Goal: Task Accomplishment & Management: Complete application form

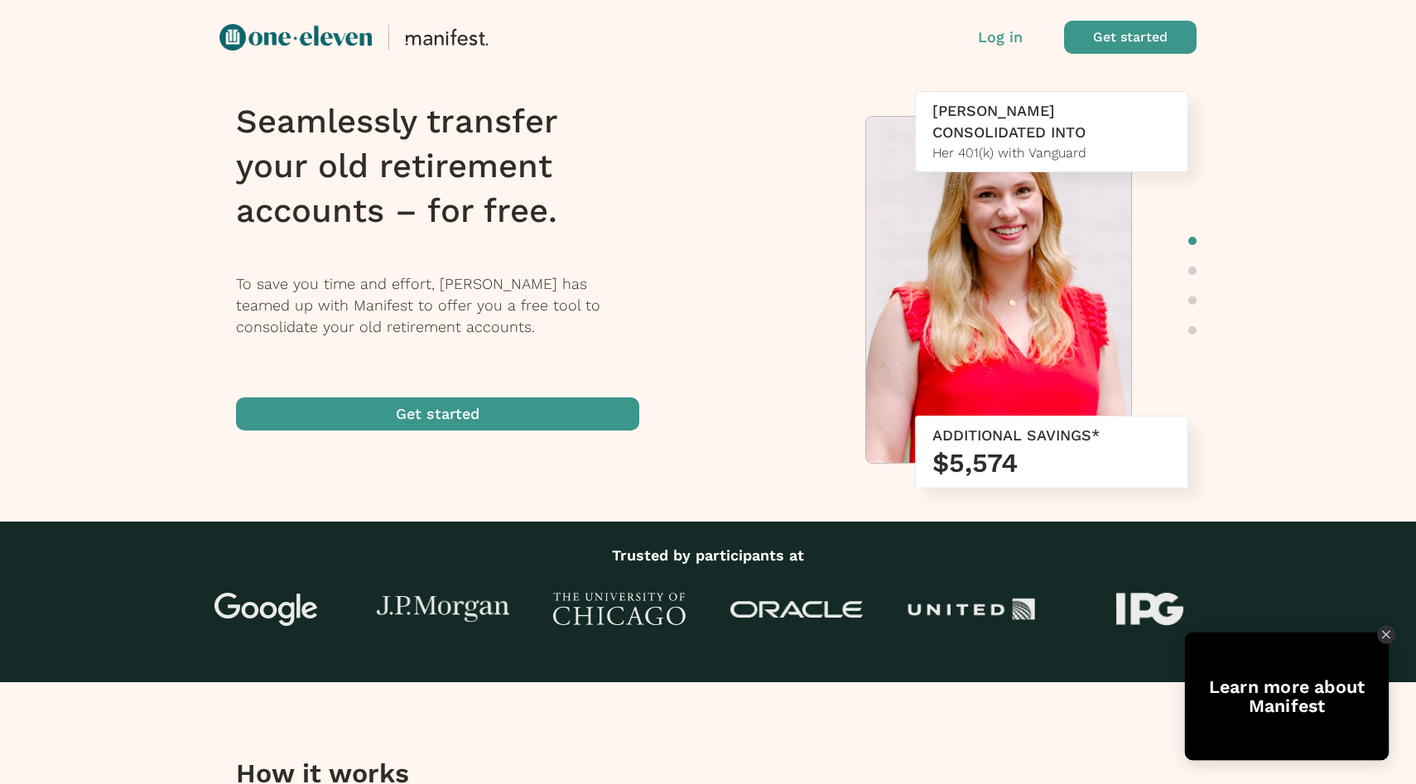
click at [1389, 640] on div "Close Tolstoy widget" at bounding box center [1386, 634] width 18 height 18
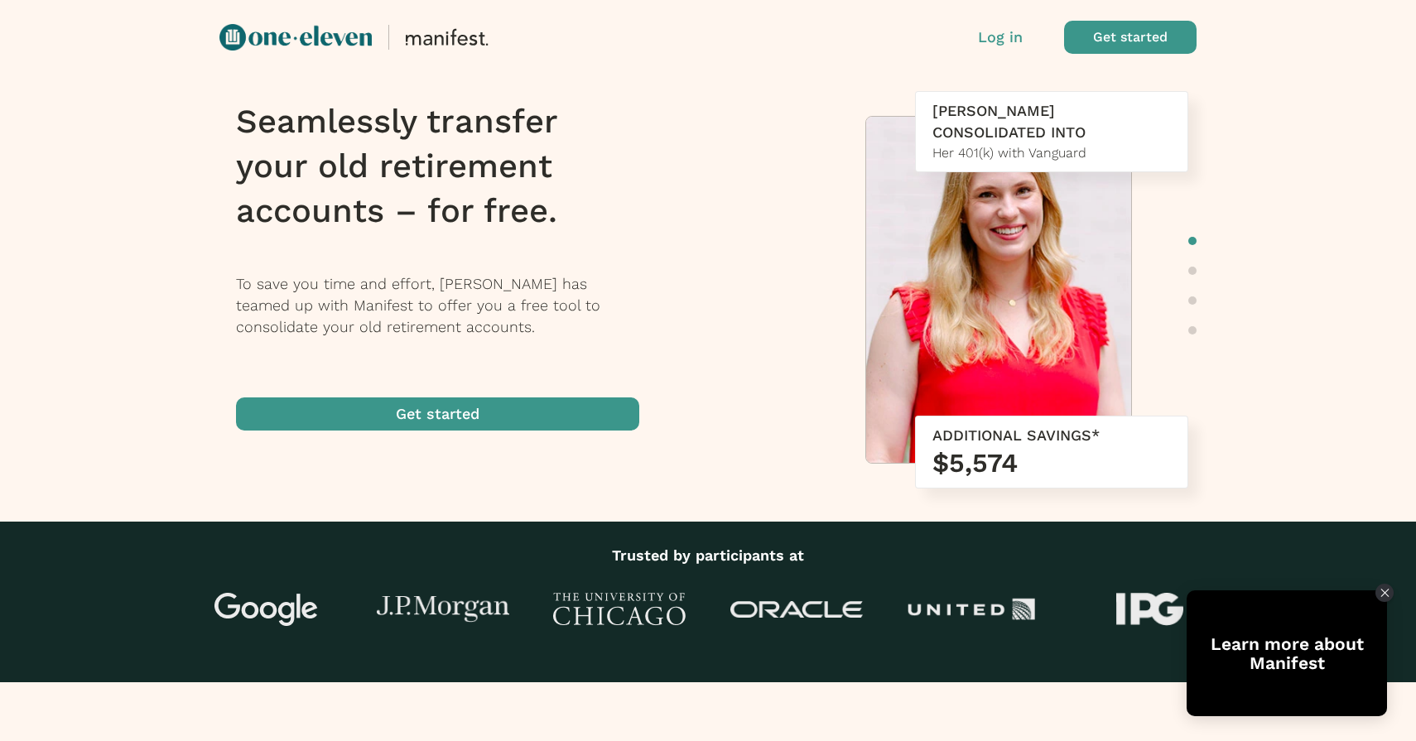
click at [998, 38] on p "Log in" at bounding box center [1000, 37] width 45 height 22
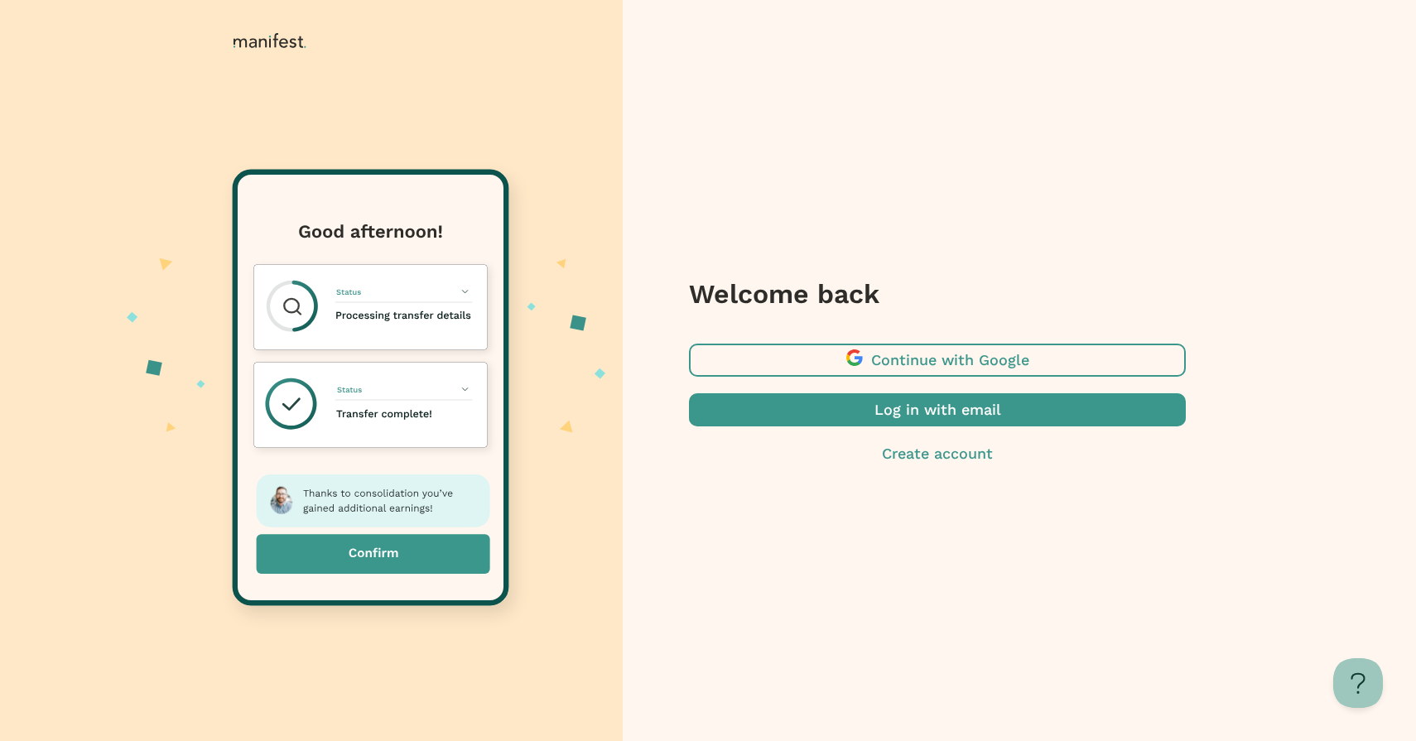
click at [935, 419] on span "button" at bounding box center [937, 409] width 497 height 33
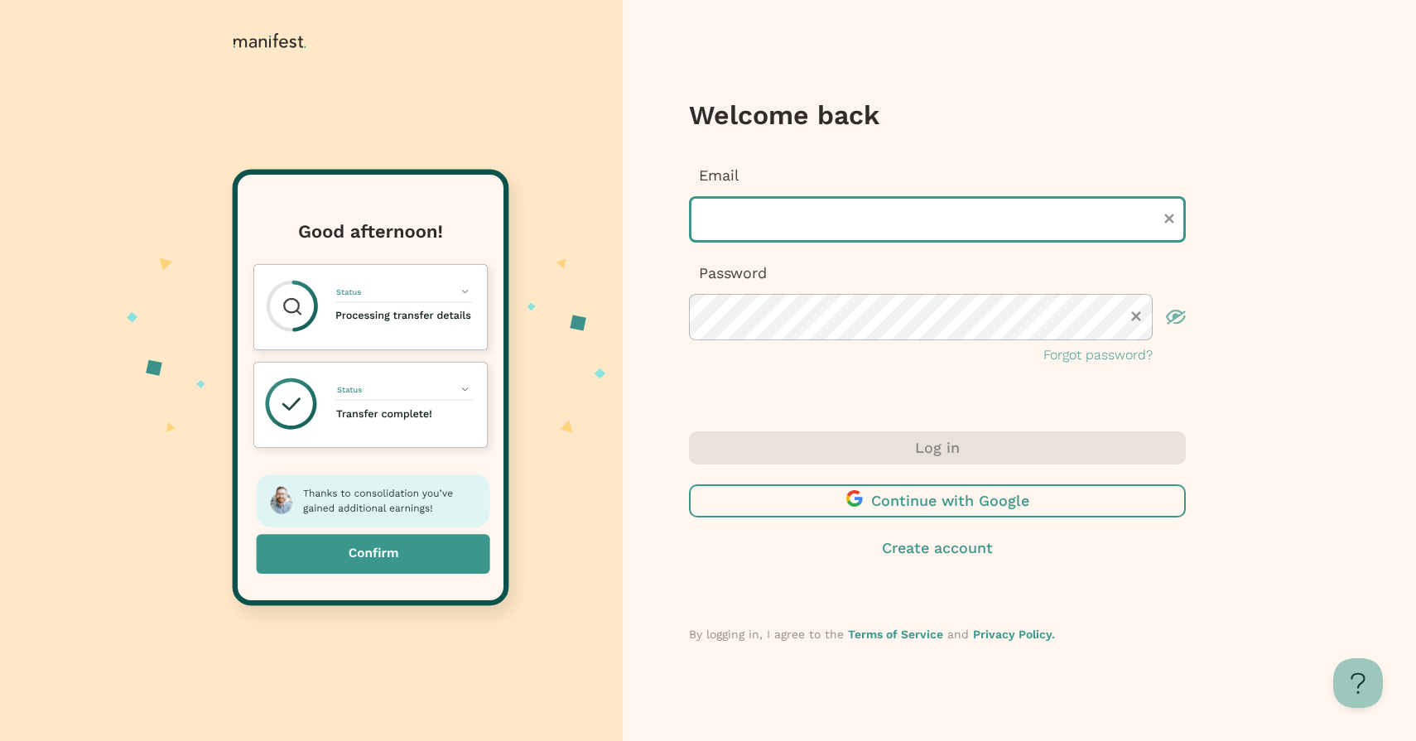
type input "**********"
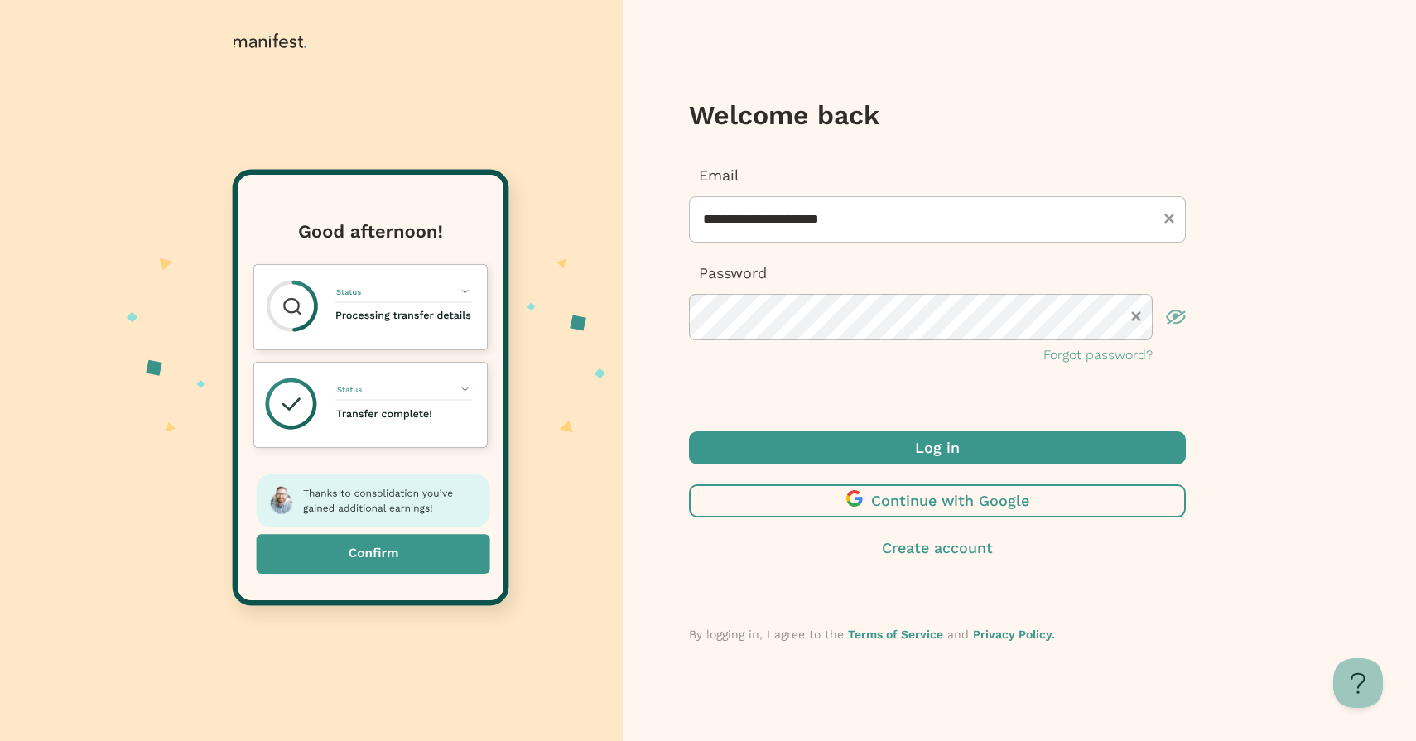
click at [878, 445] on span "submit" at bounding box center [937, 447] width 497 height 33
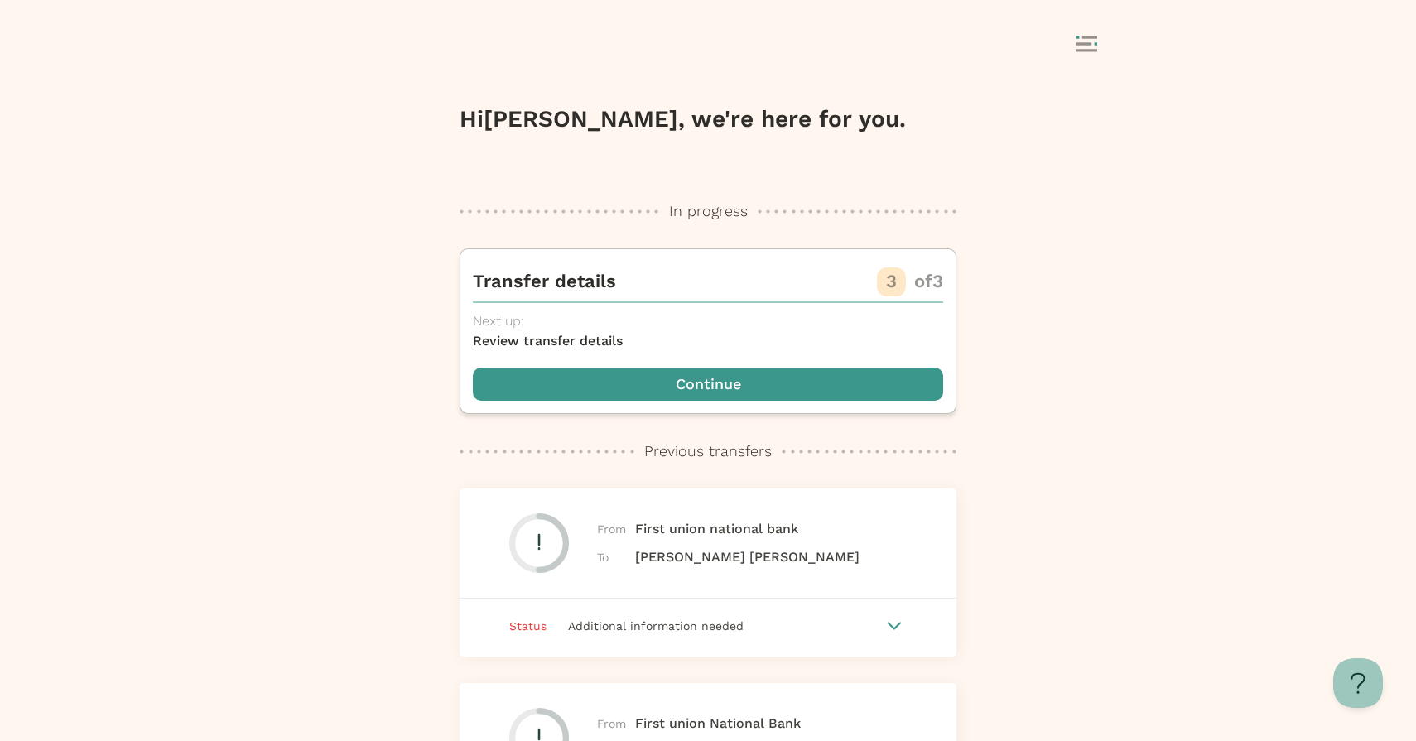
click at [1090, 40] on icon at bounding box center [1086, 44] width 21 height 17
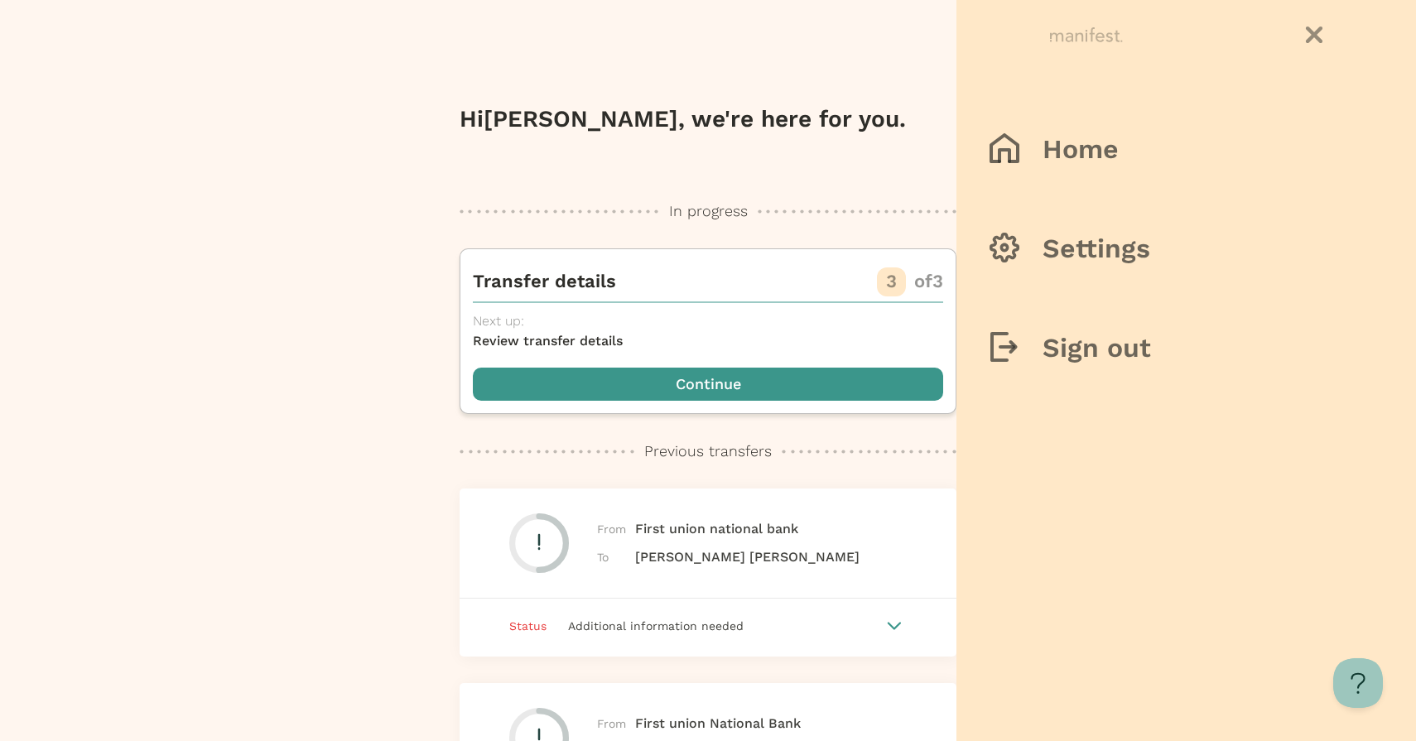
click at [853, 90] on div at bounding box center [708, 370] width 1416 height 741
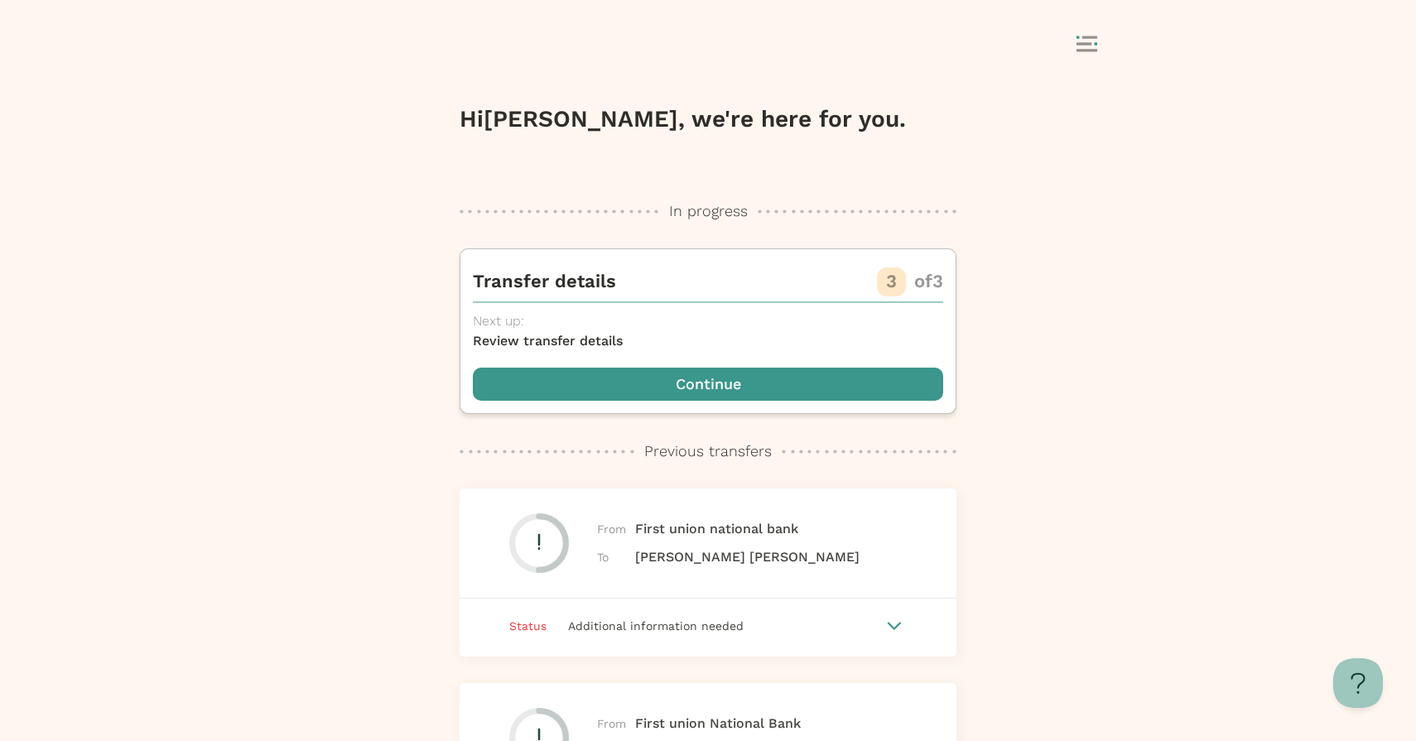
scroll to position [299, 0]
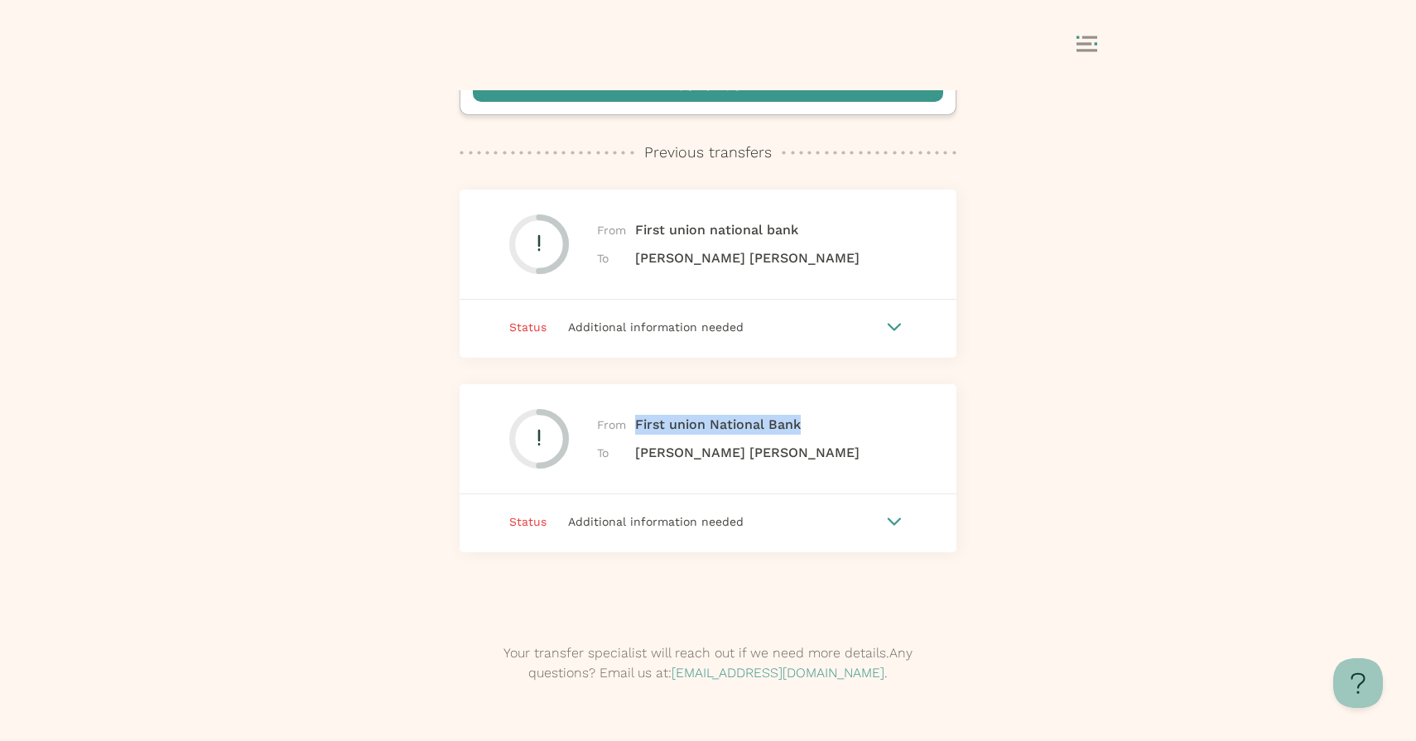
drag, startPoint x: 635, startPoint y: 424, endPoint x: 810, endPoint y: 420, distance: 174.7
click at [810, 420] on div "From First union National Bank To [PERSON_NAME] [PERSON_NAME]" at bounding box center [707, 439] width 497 height 110
click at [898, 532] on div at bounding box center [894, 521] width 25 height 25
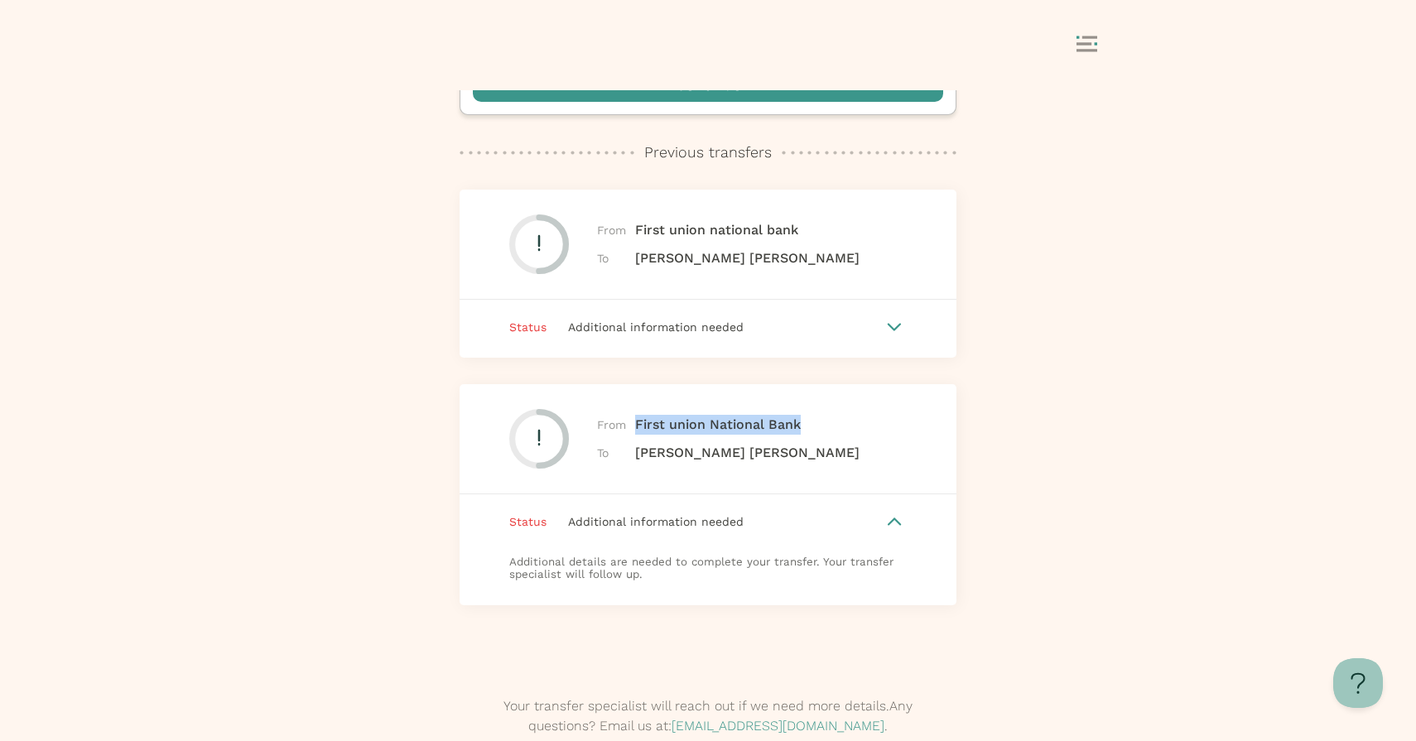
scroll to position [0, 0]
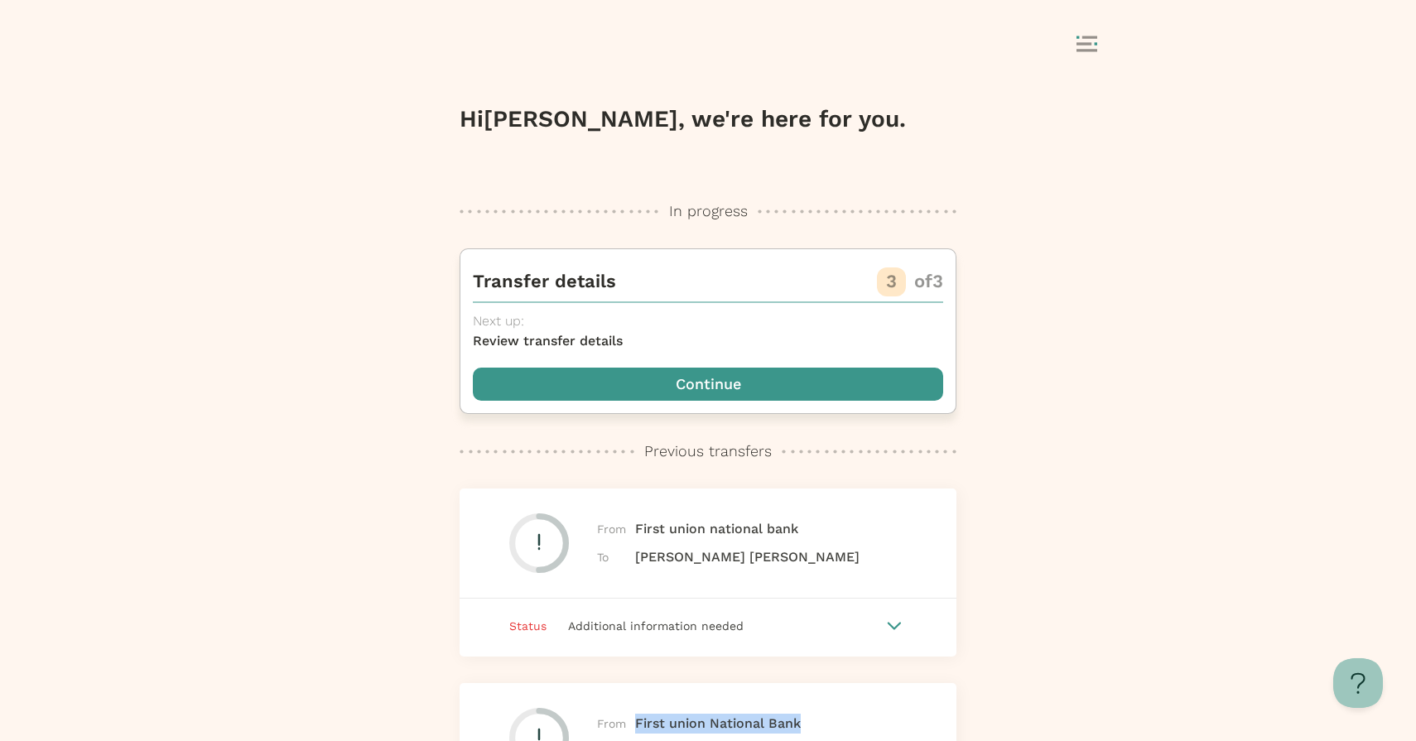
click at [762, 385] on span "button" at bounding box center [708, 384] width 470 height 33
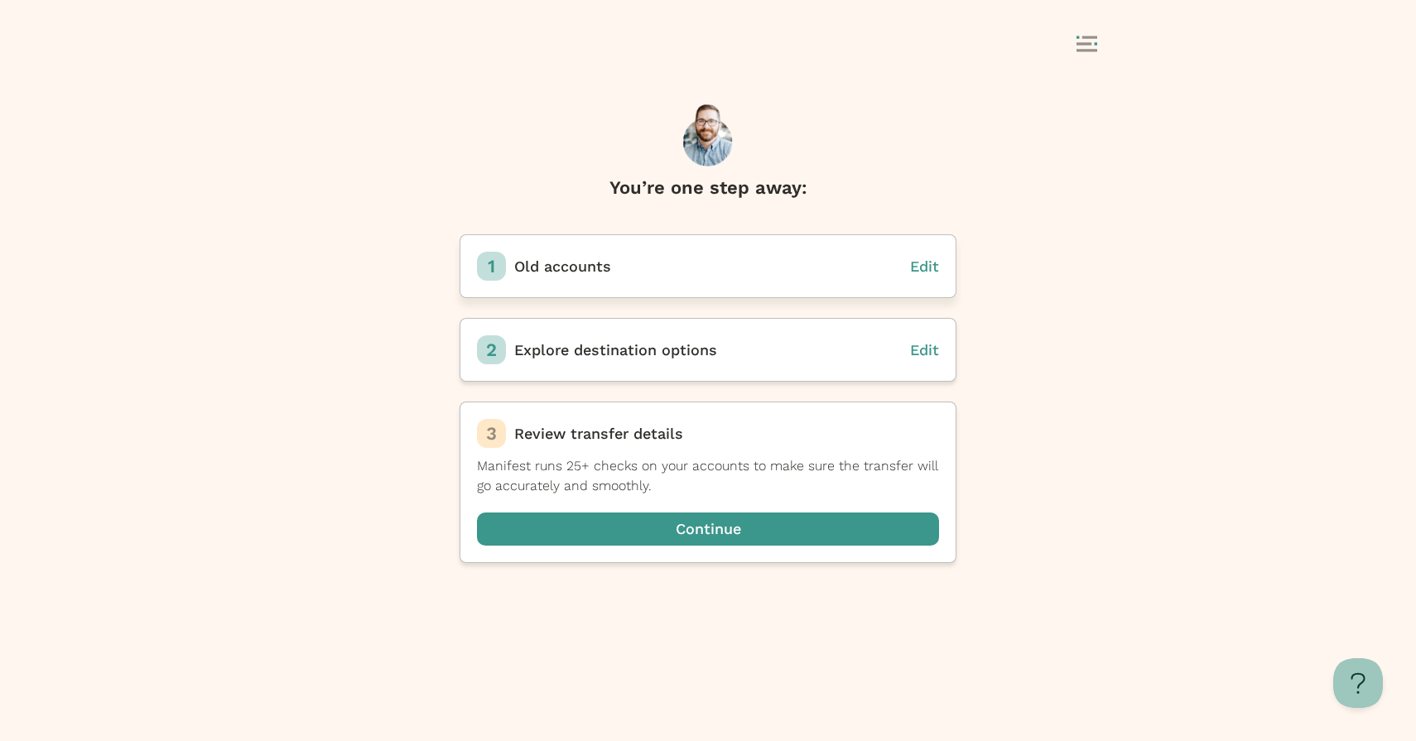
click at [922, 268] on span "Edit" at bounding box center [924, 265] width 29 height 17
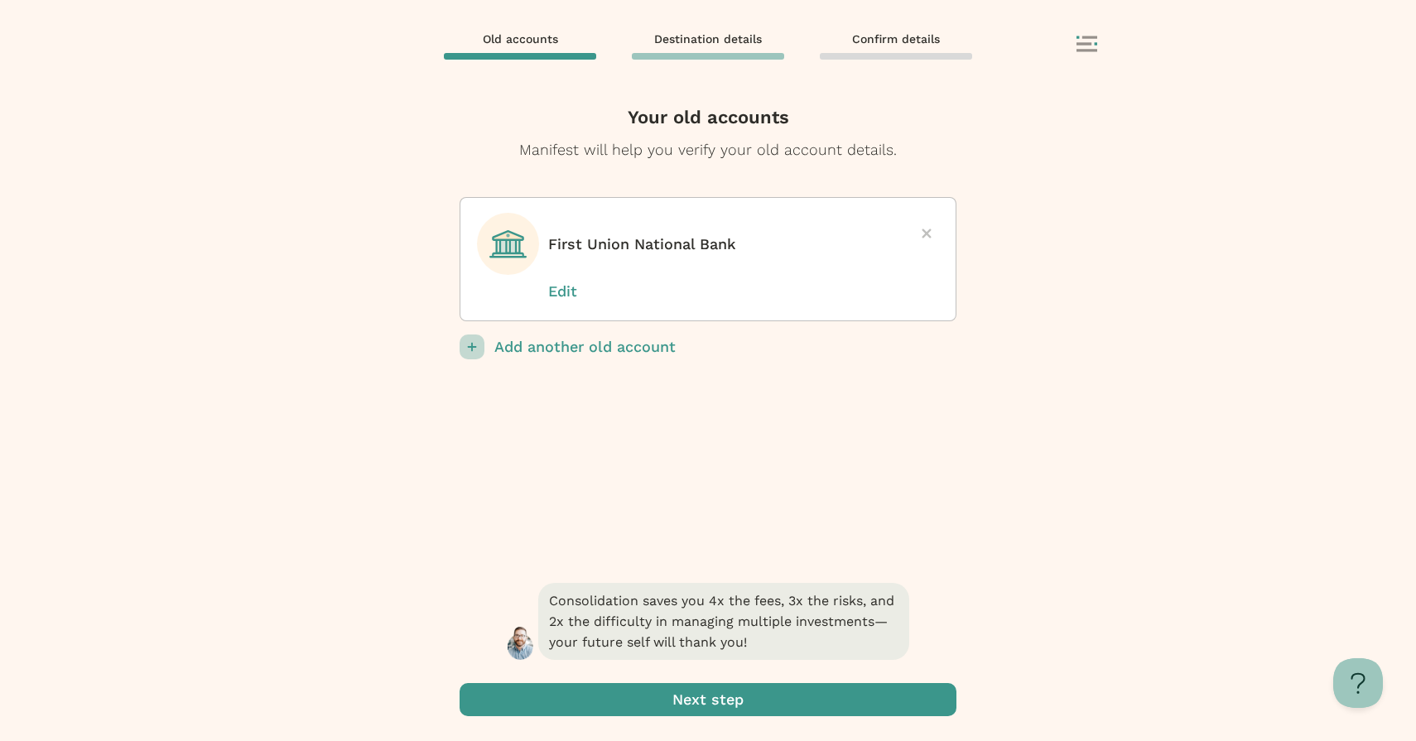
click at [556, 300] on p "Edit" at bounding box center [589, 292] width 83 height 22
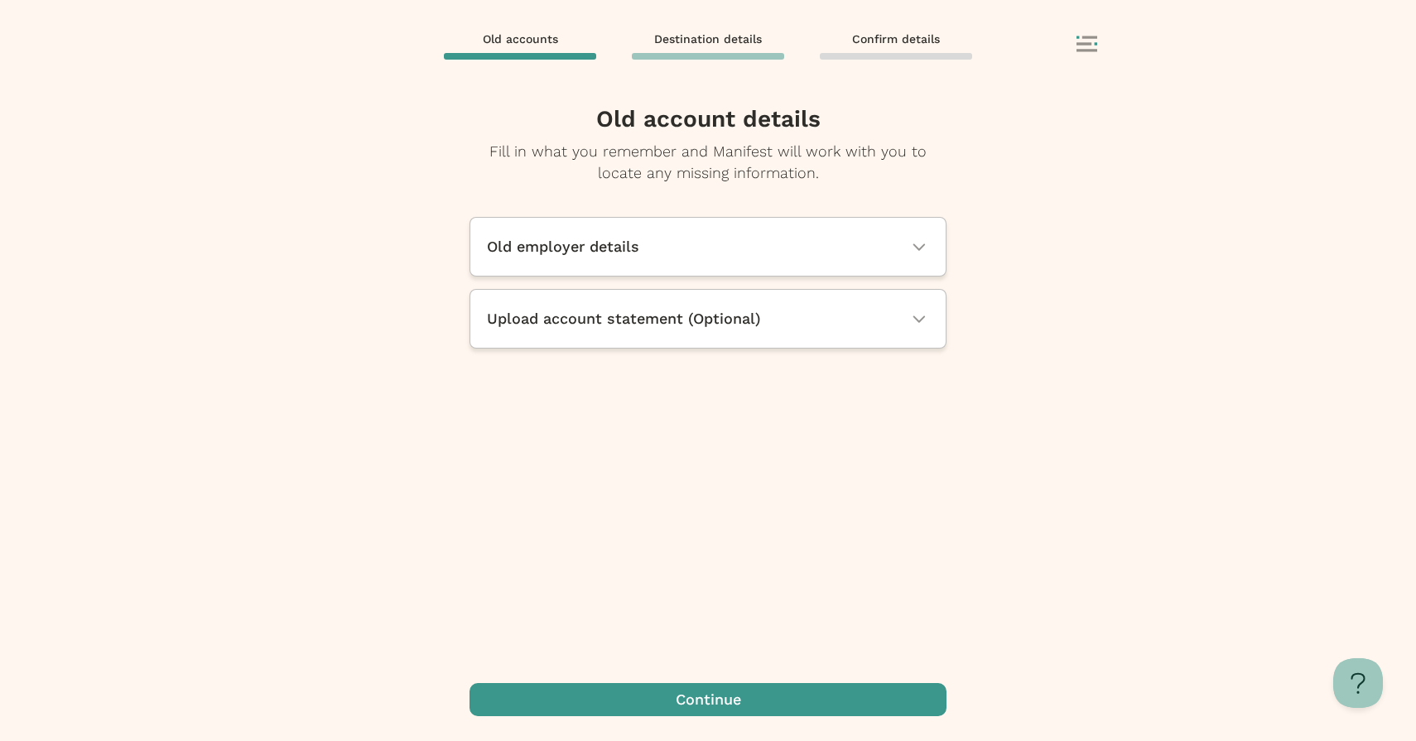
click at [642, 243] on div "Old employer details" at bounding box center [708, 247] width 442 height 22
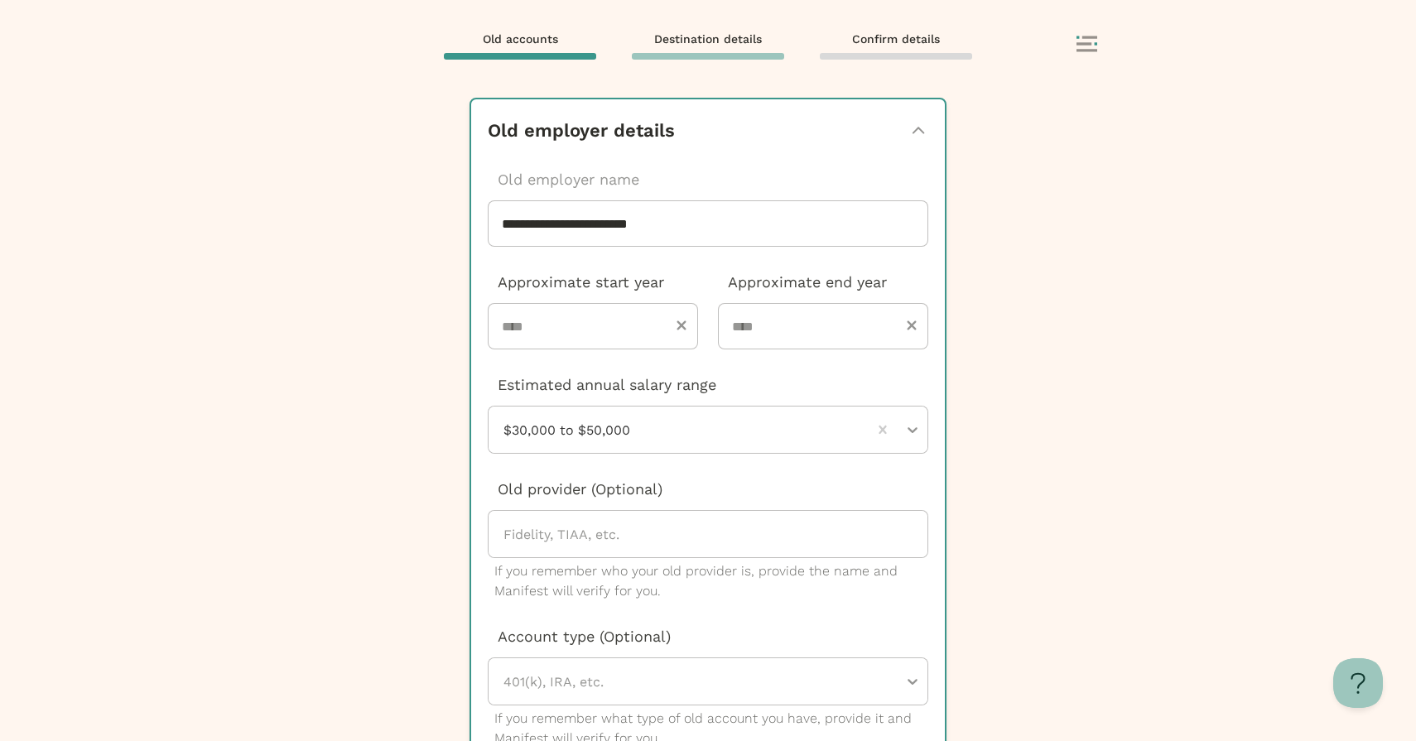
scroll to position [124, 0]
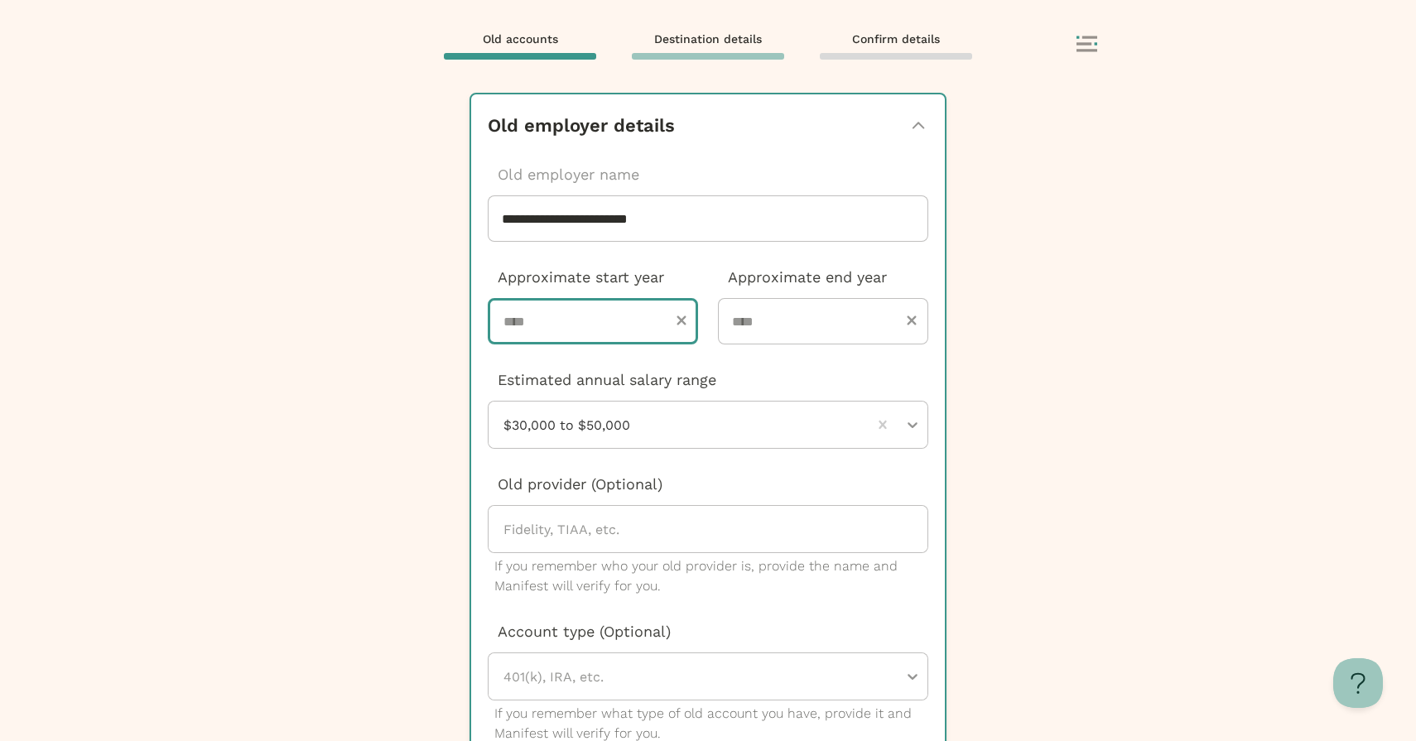
click at [583, 329] on input "****" at bounding box center [593, 321] width 210 height 46
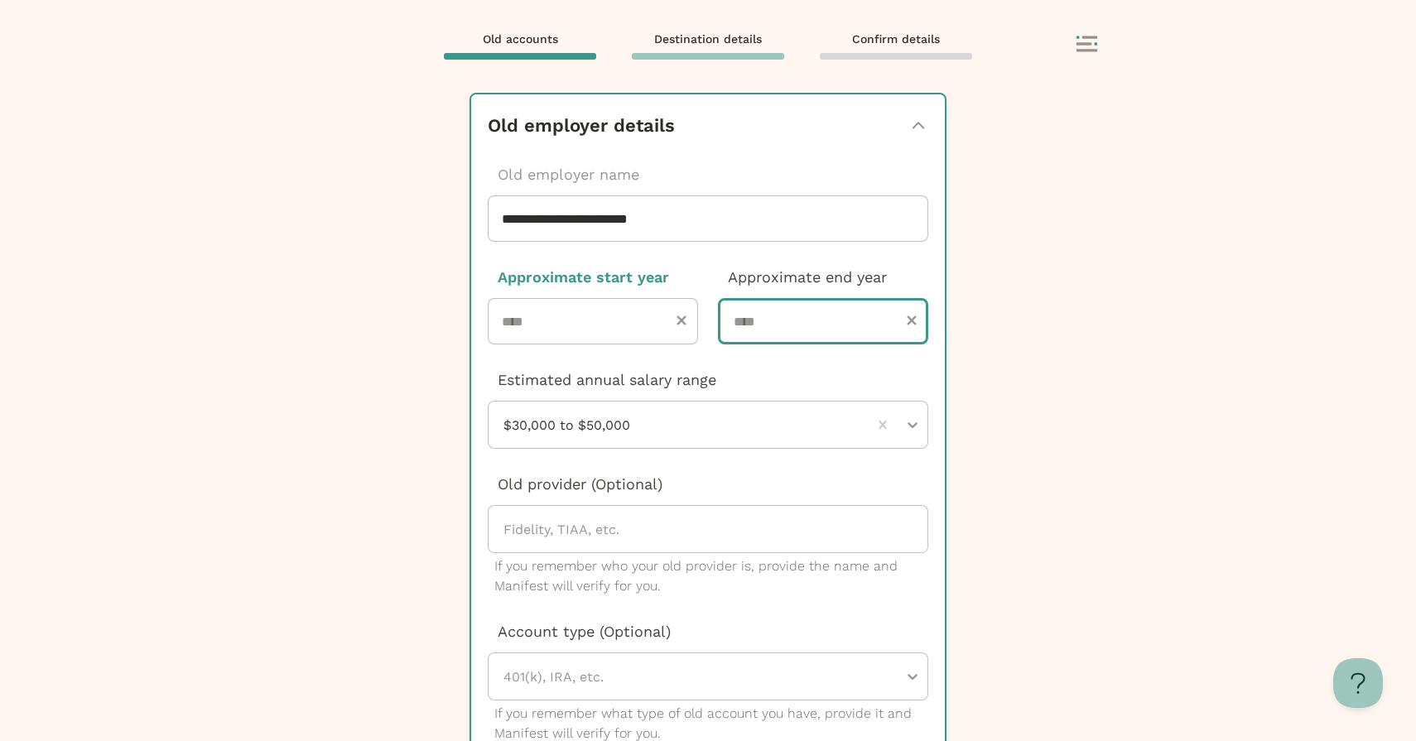
click at [794, 312] on input "****" at bounding box center [823, 321] width 210 height 46
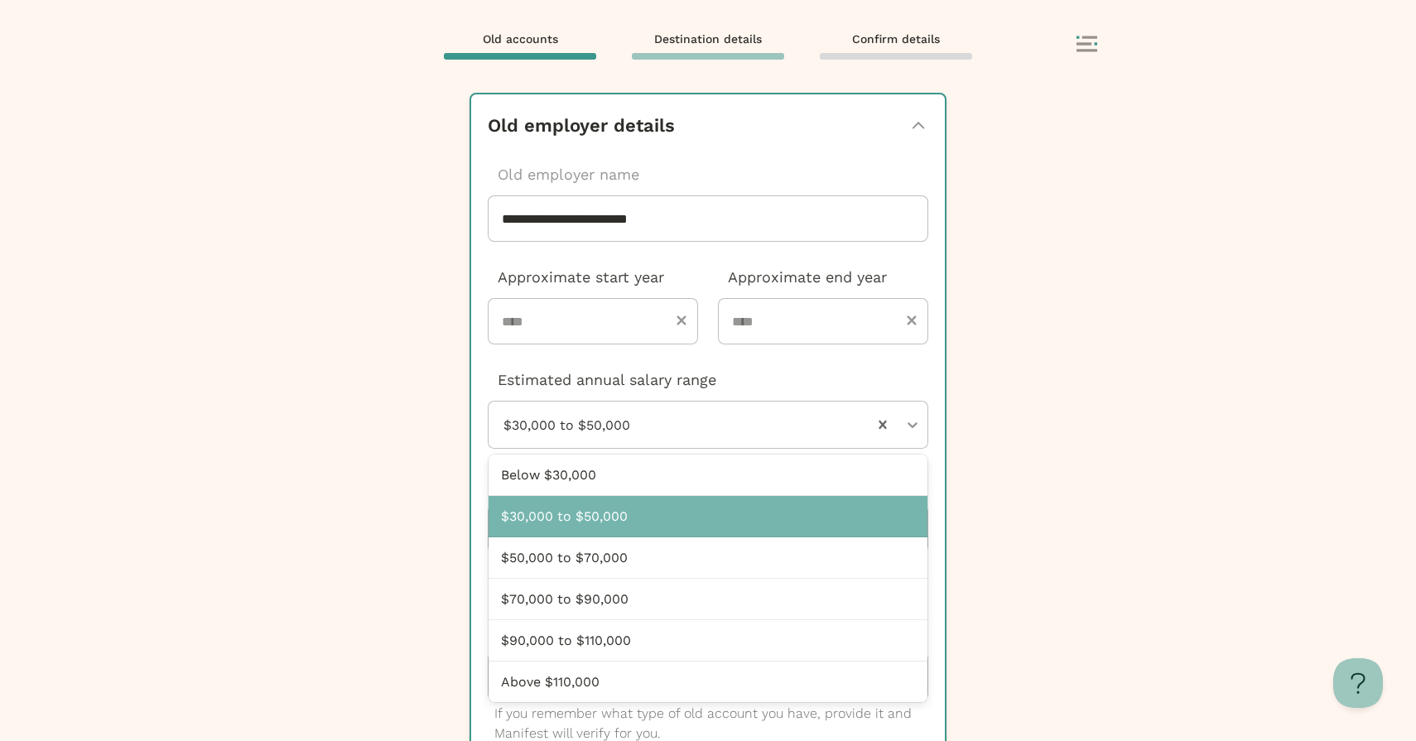
click at [673, 426] on div at bounding box center [685, 425] width 366 height 46
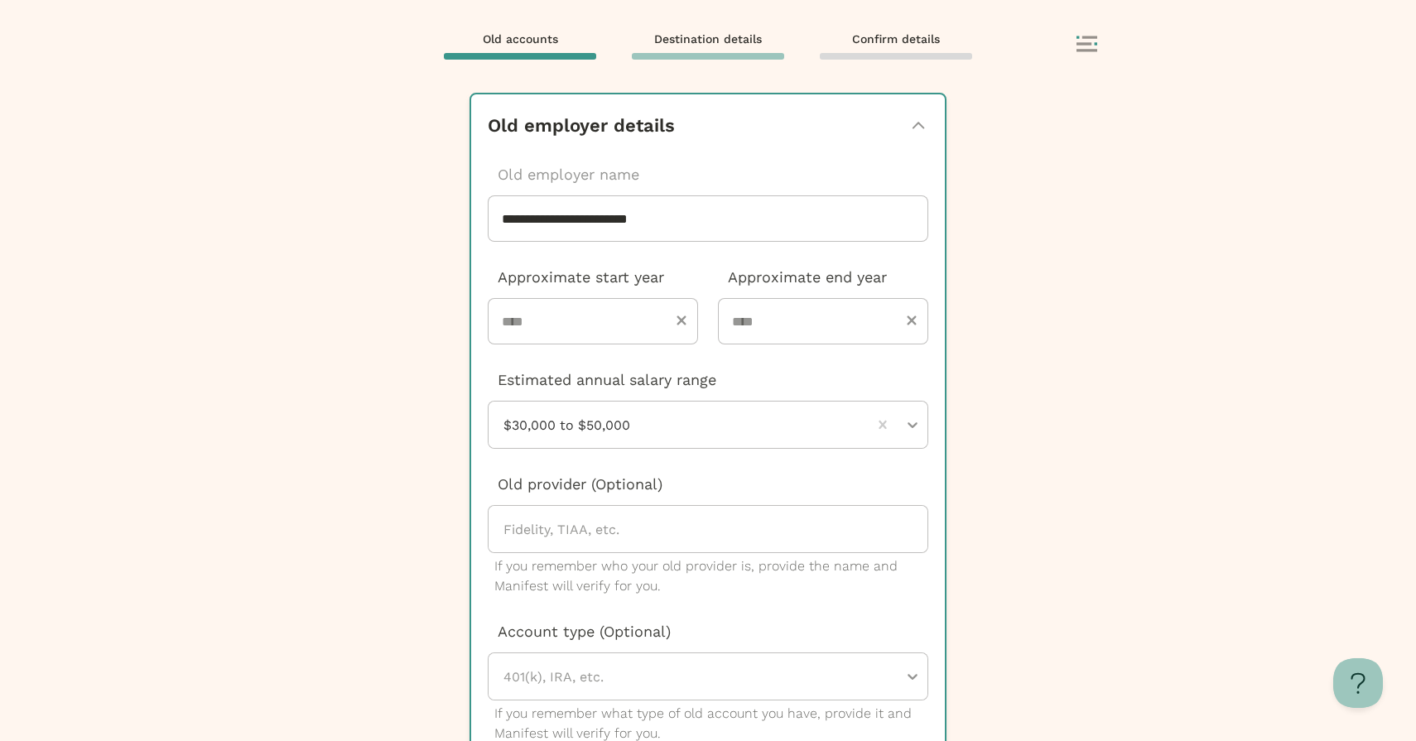
click at [845, 388] on p "Estimated annual salary range" at bounding box center [708, 380] width 440 height 22
click at [818, 443] on div at bounding box center [685, 425] width 366 height 46
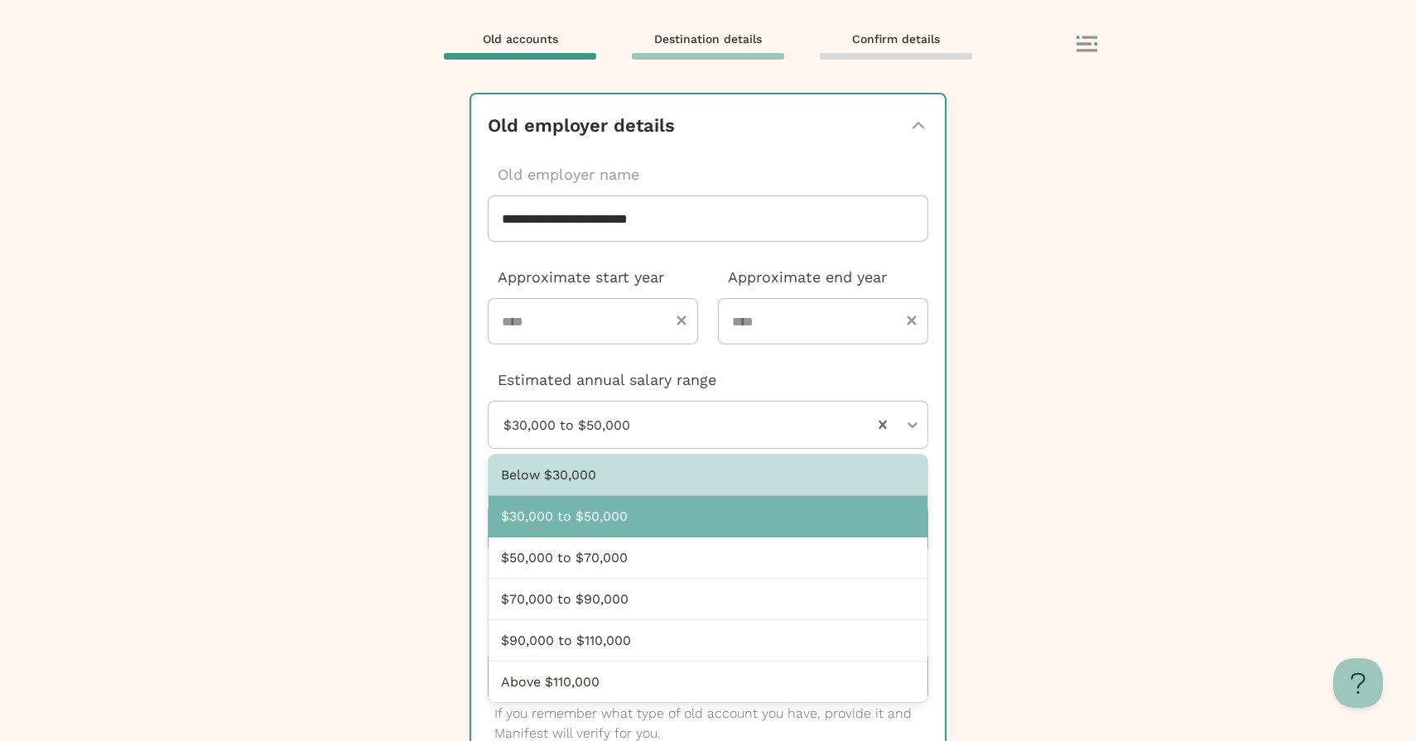
click at [773, 427] on div at bounding box center [685, 425] width 366 height 46
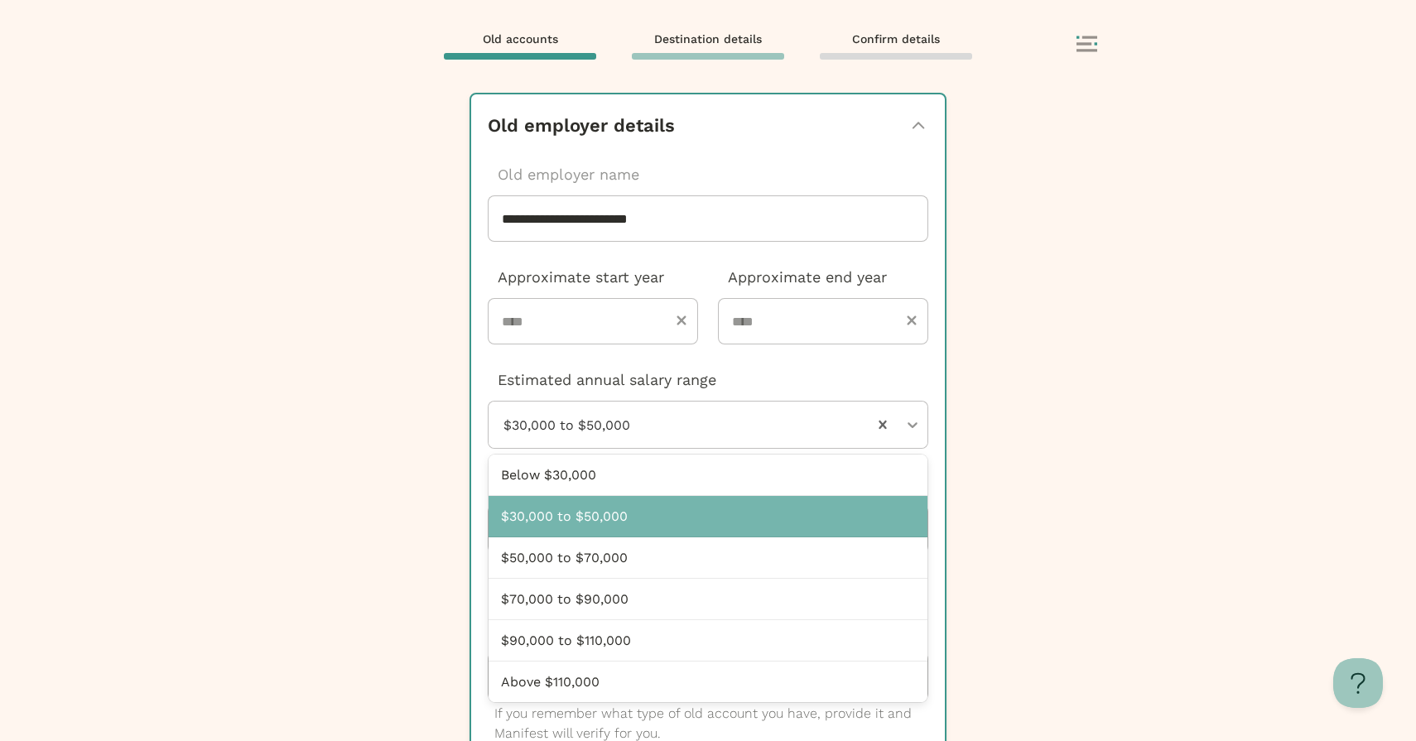
click at [765, 443] on div at bounding box center [685, 425] width 366 height 46
click at [773, 422] on div at bounding box center [685, 425] width 366 height 46
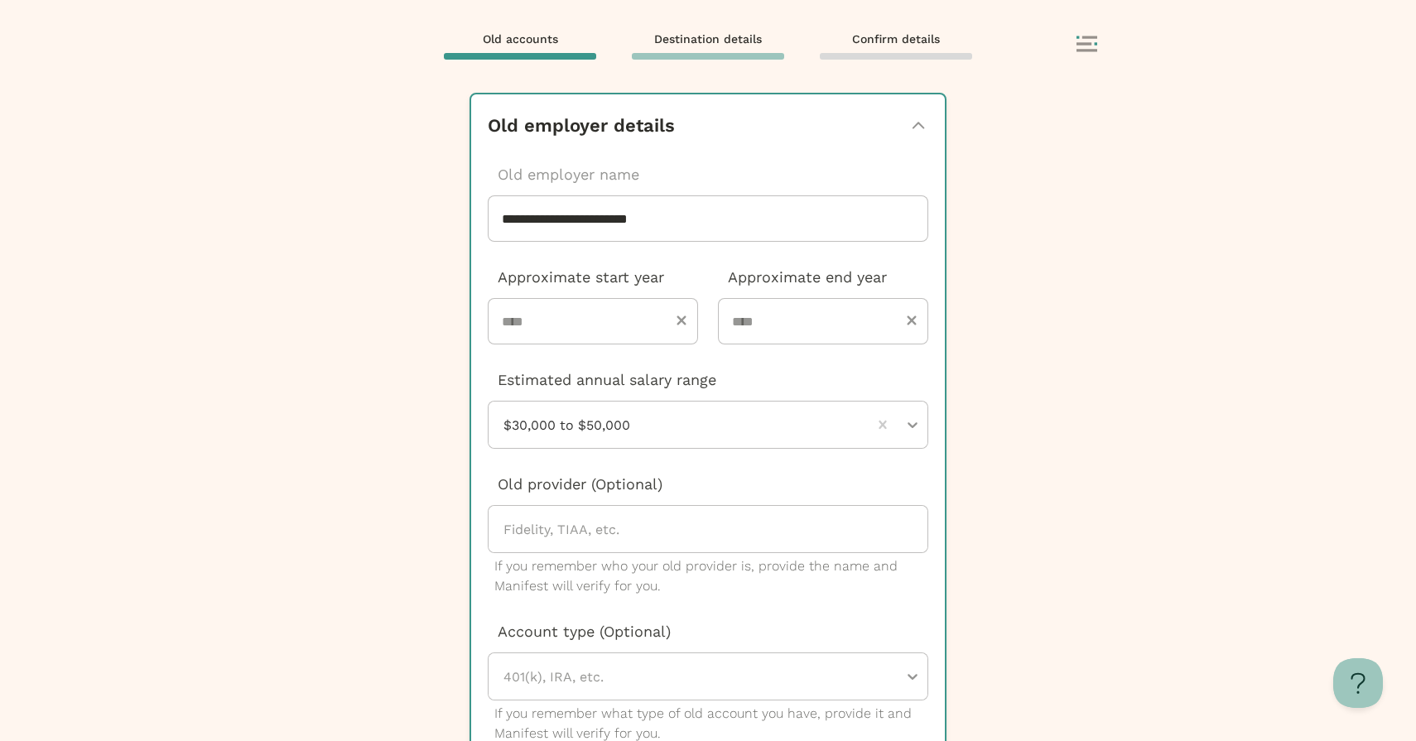
click at [989, 502] on div "**********" at bounding box center [708, 415] width 1416 height 651
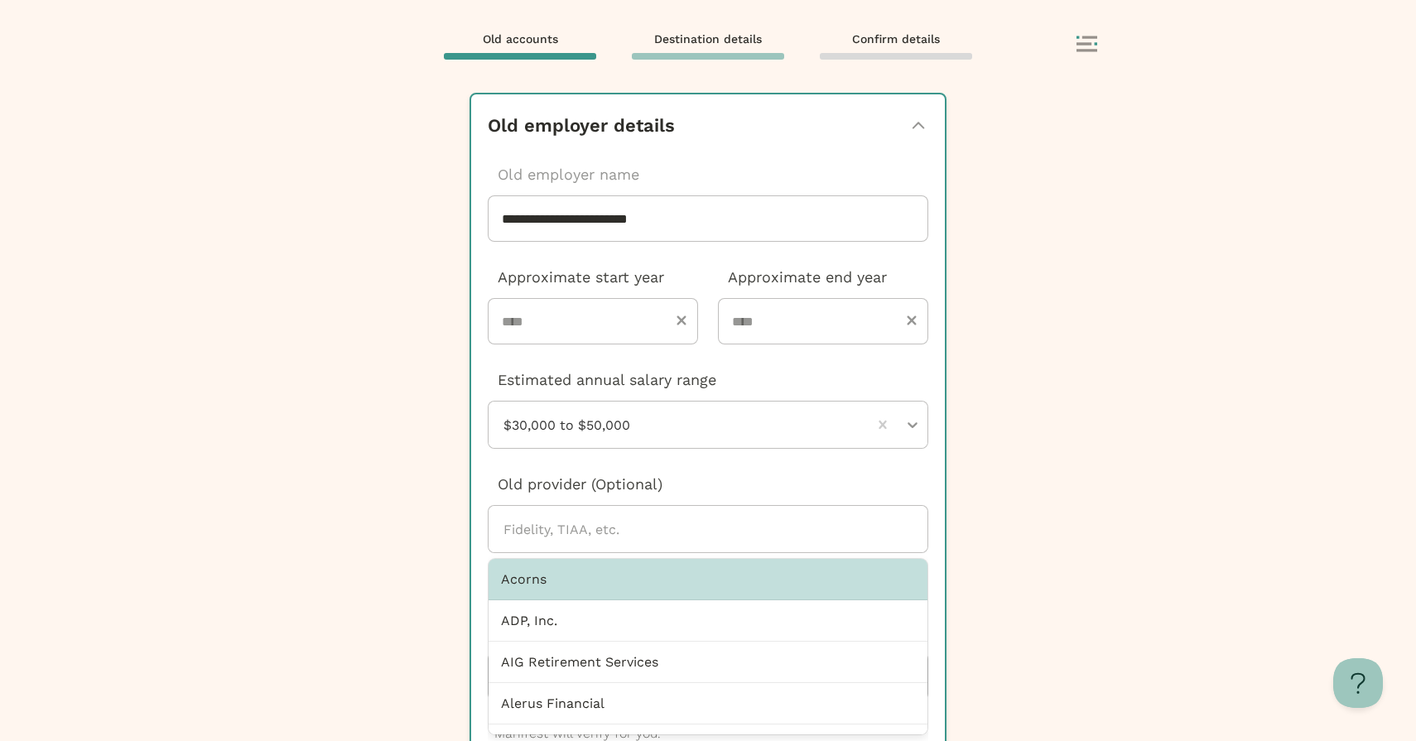
click at [683, 546] on div at bounding box center [715, 529] width 426 height 46
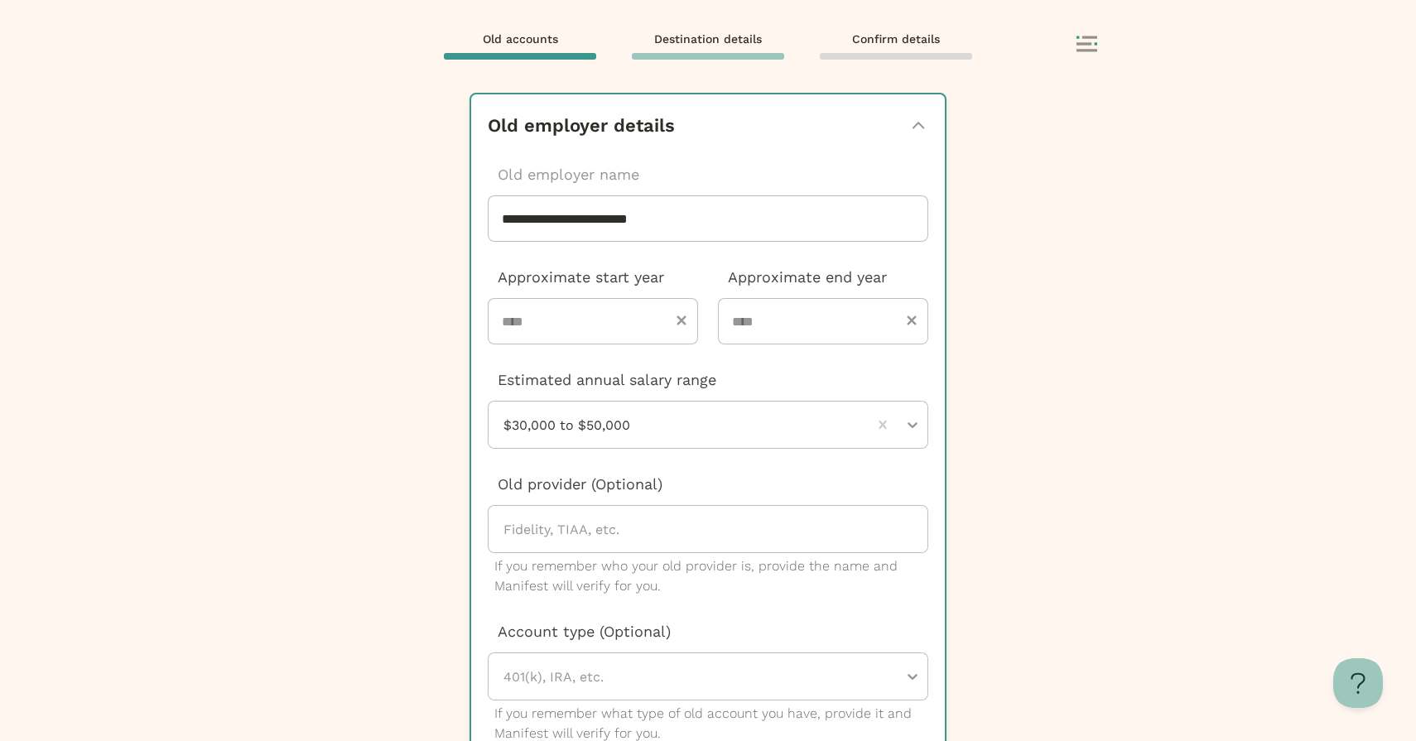
click at [678, 514] on div at bounding box center [715, 529] width 426 height 46
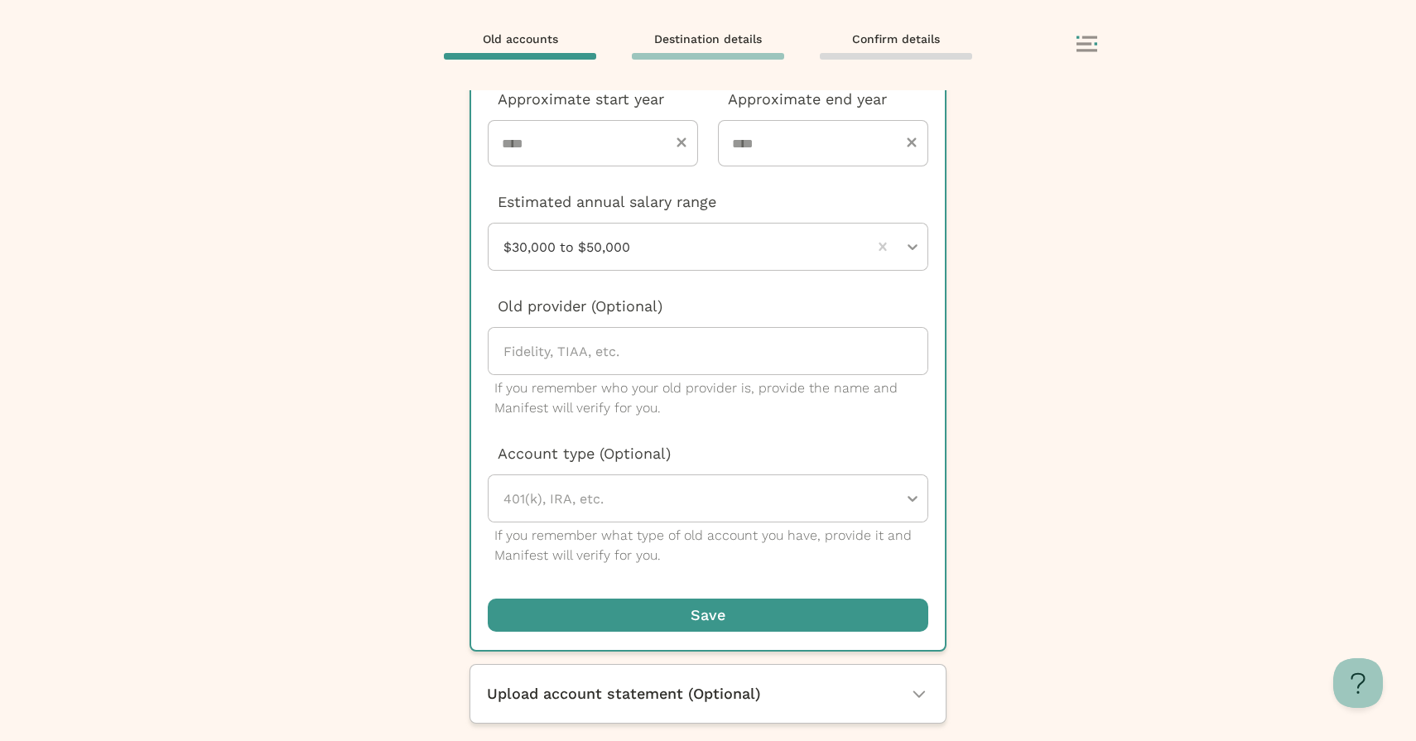
scroll to position [307, 0]
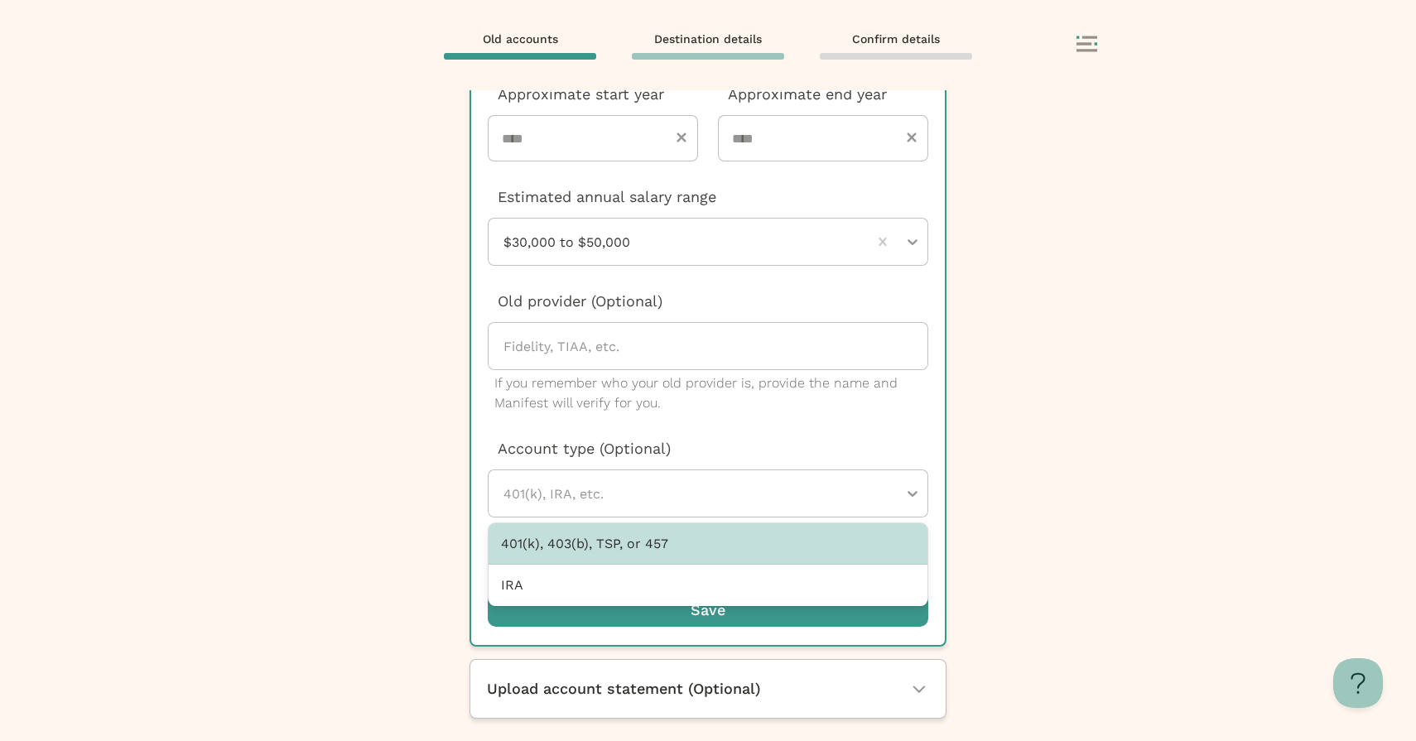
click at [719, 493] on div at bounding box center [700, 493] width 396 height 46
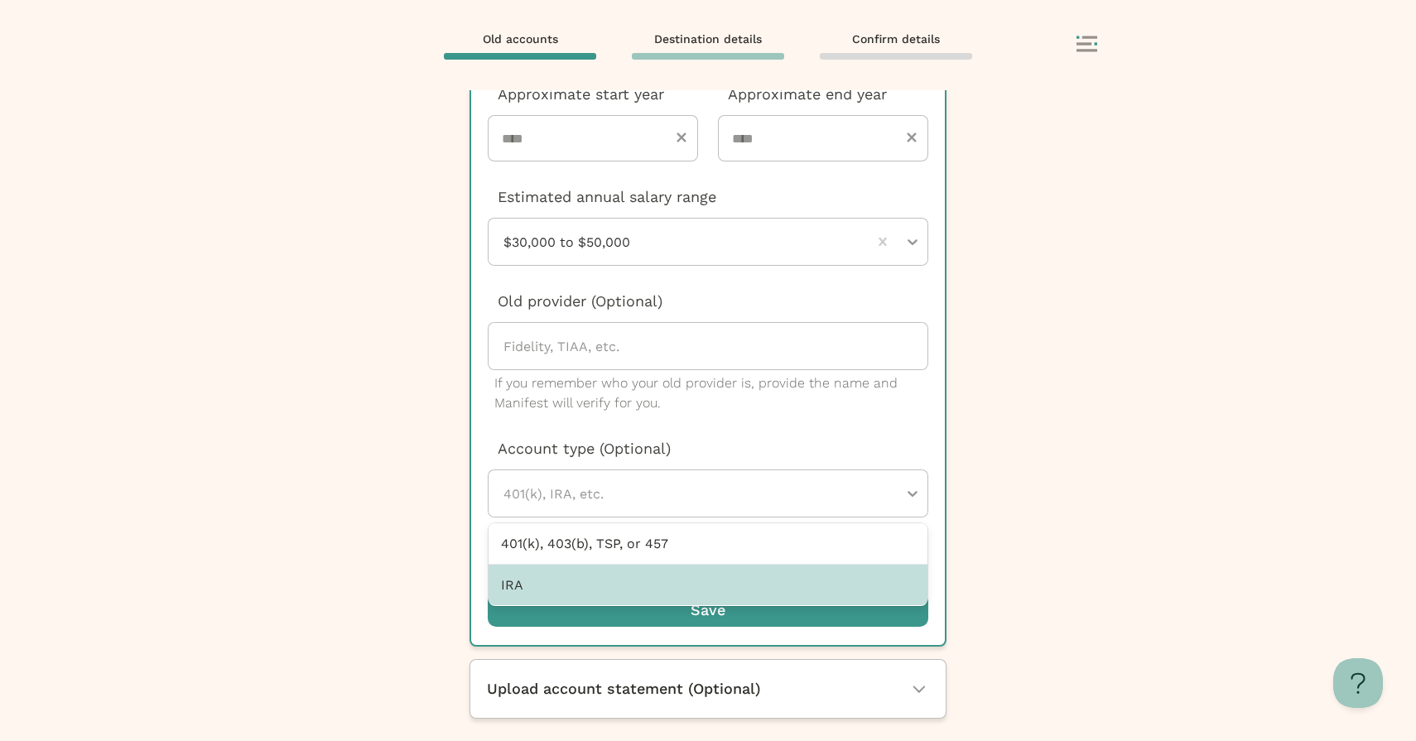
click at [688, 583] on div "IRA" at bounding box center [707, 585] width 439 height 41
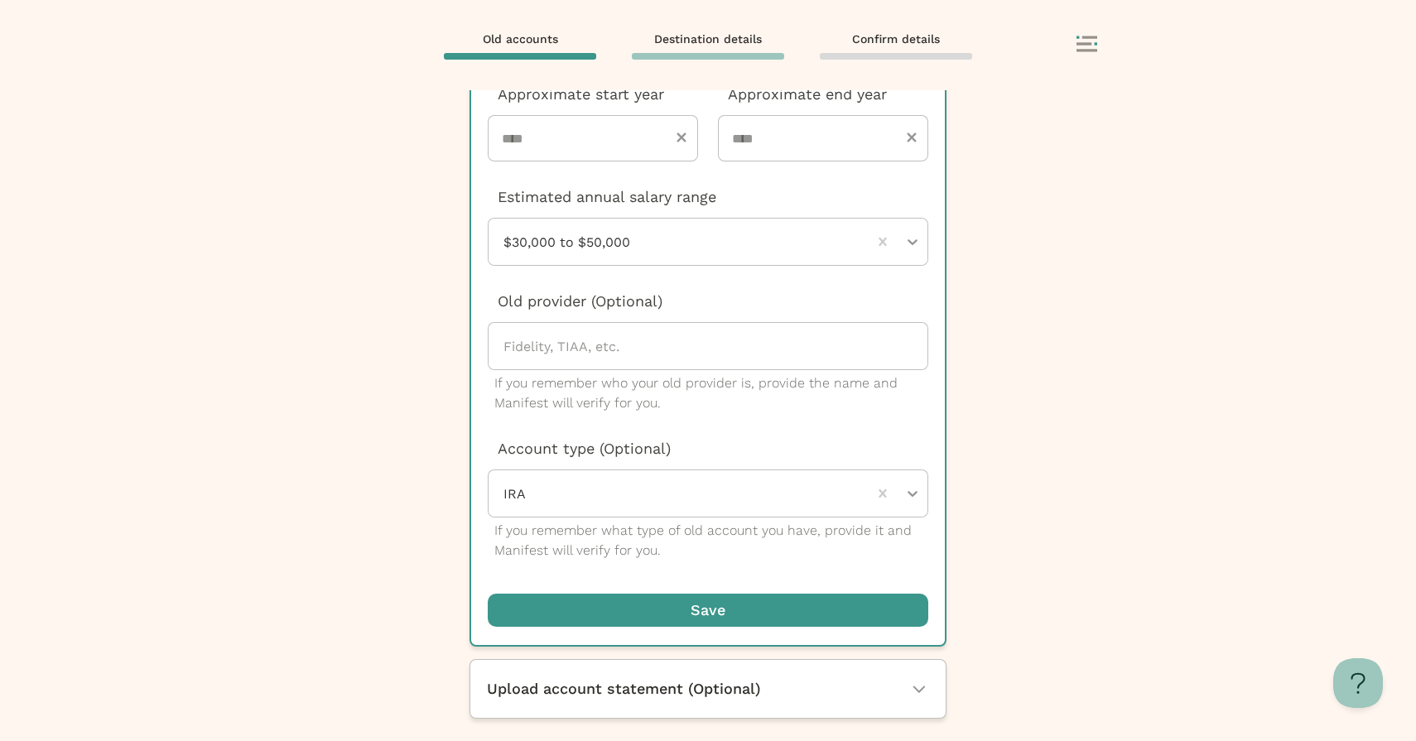
scroll to position [310, 0]
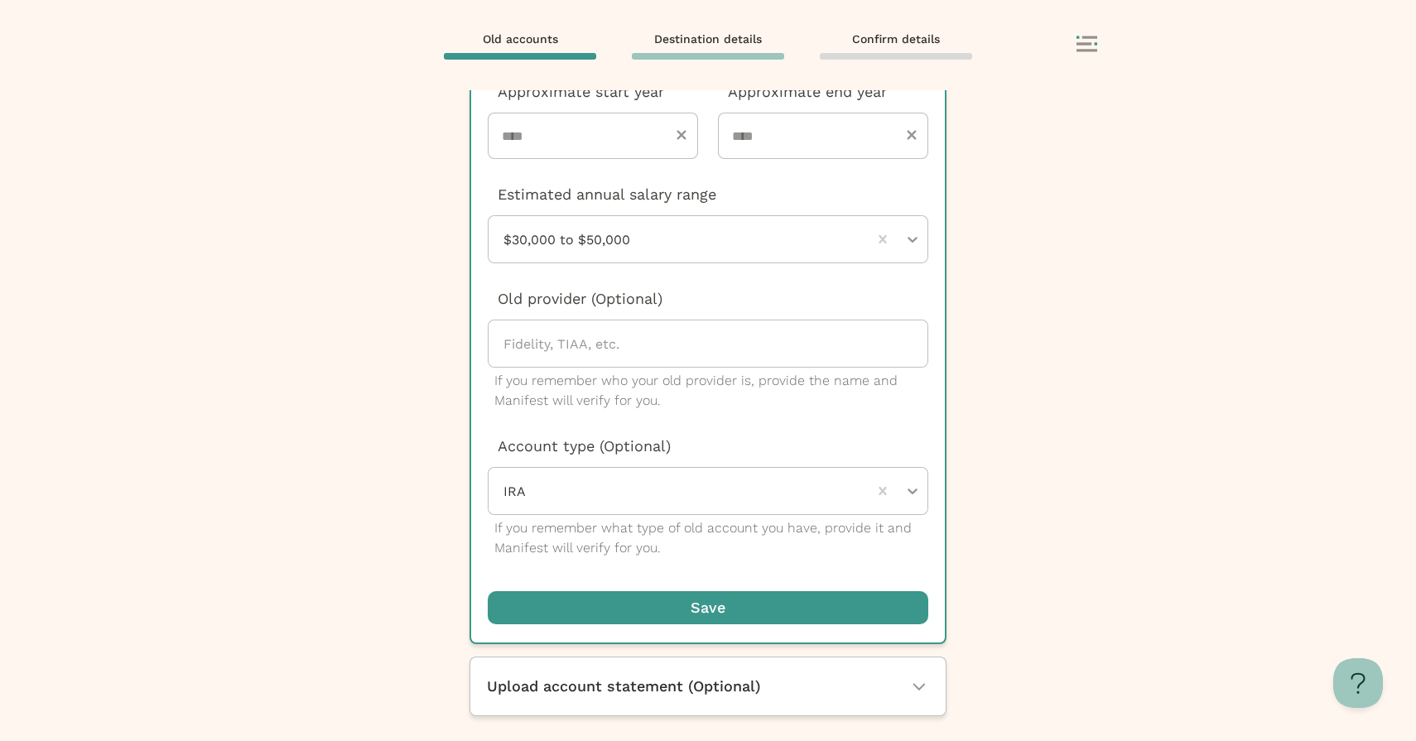
click at [916, 680] on div "button" at bounding box center [919, 686] width 20 height 20
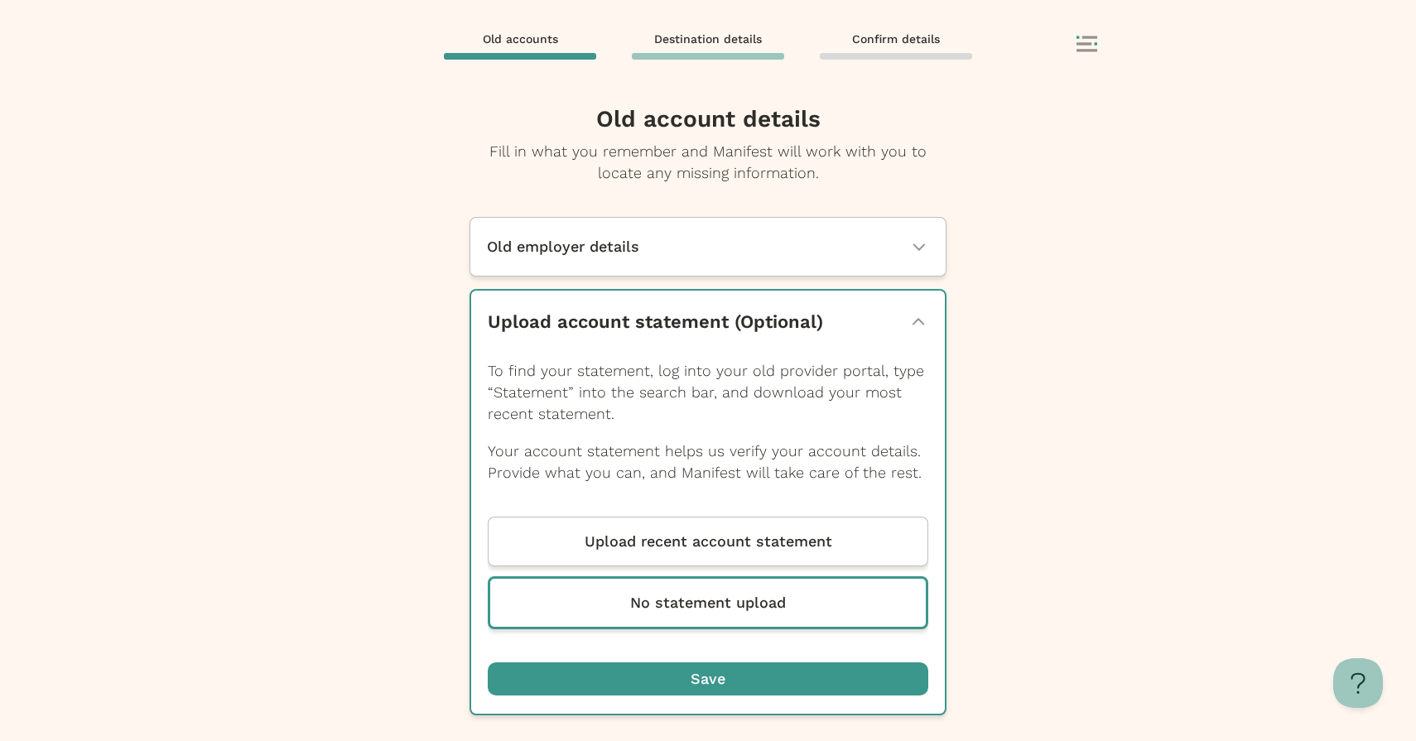
click at [916, 312] on div "button" at bounding box center [918, 322] width 20 height 20
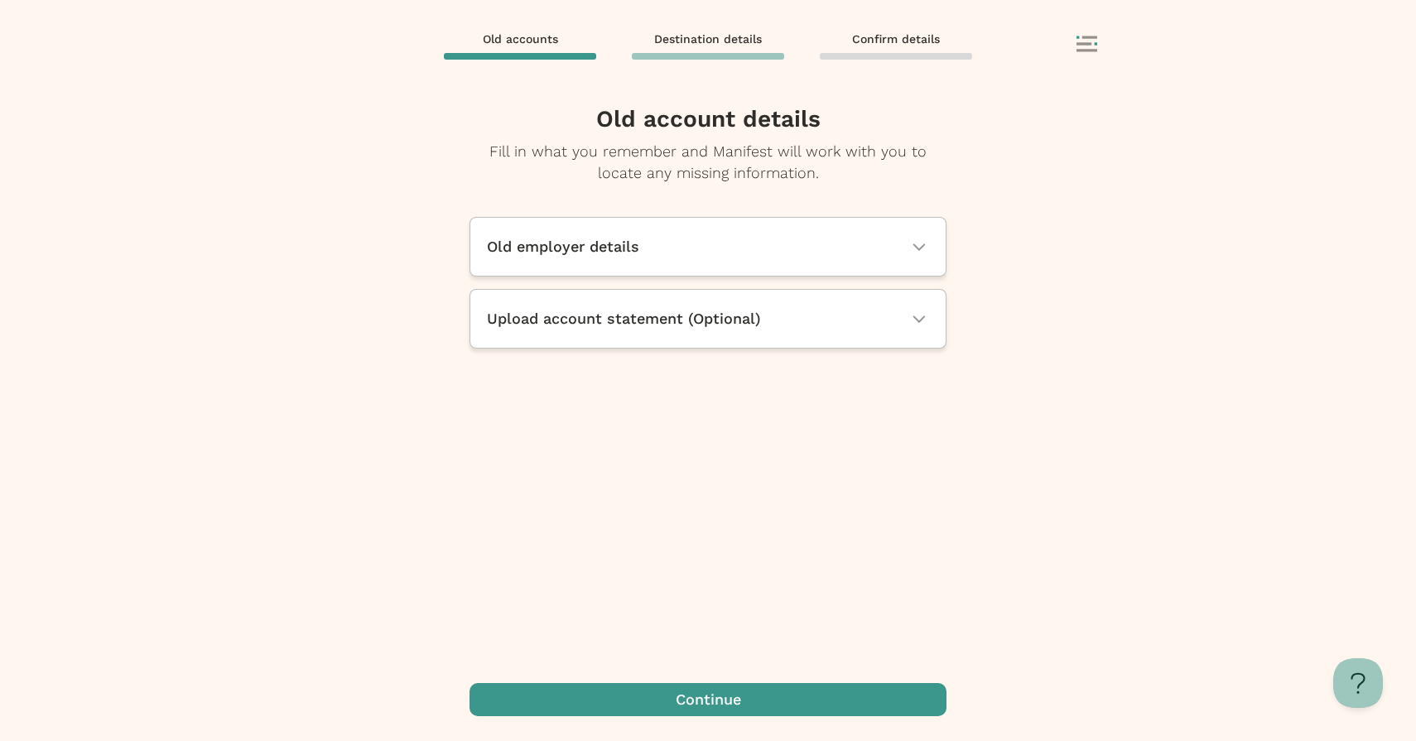
click at [716, 693] on span "button" at bounding box center [707, 699] width 477 height 33
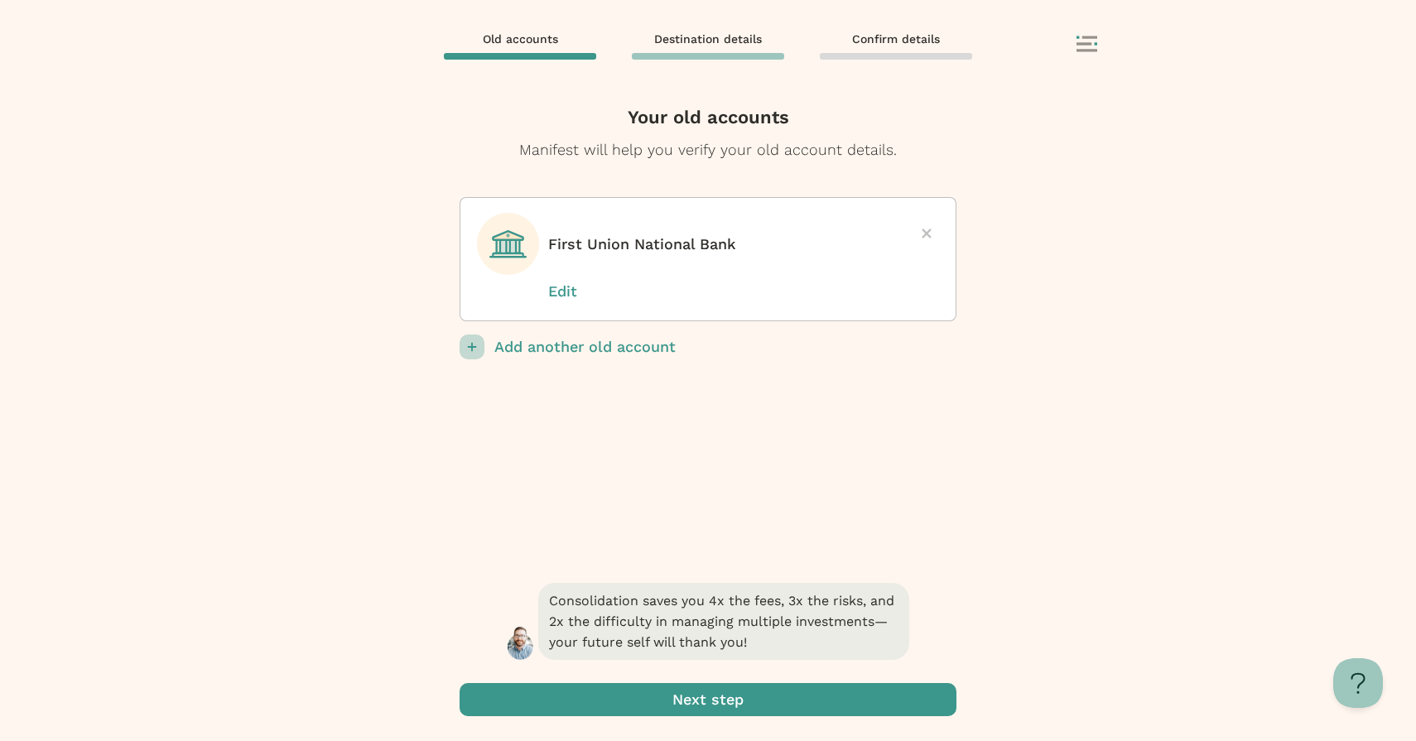
click at [721, 695] on span "submit" at bounding box center [707, 699] width 497 height 33
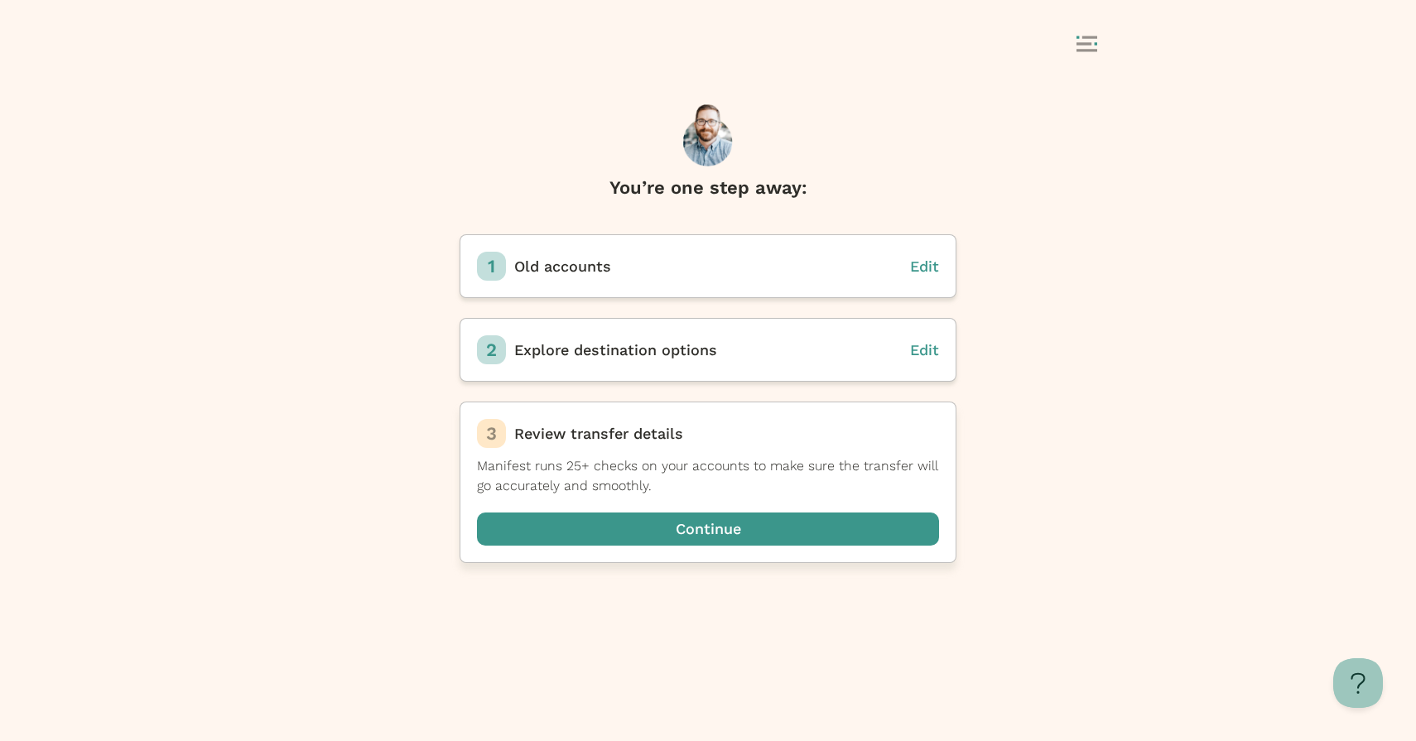
click at [733, 535] on span "button" at bounding box center [708, 528] width 462 height 33
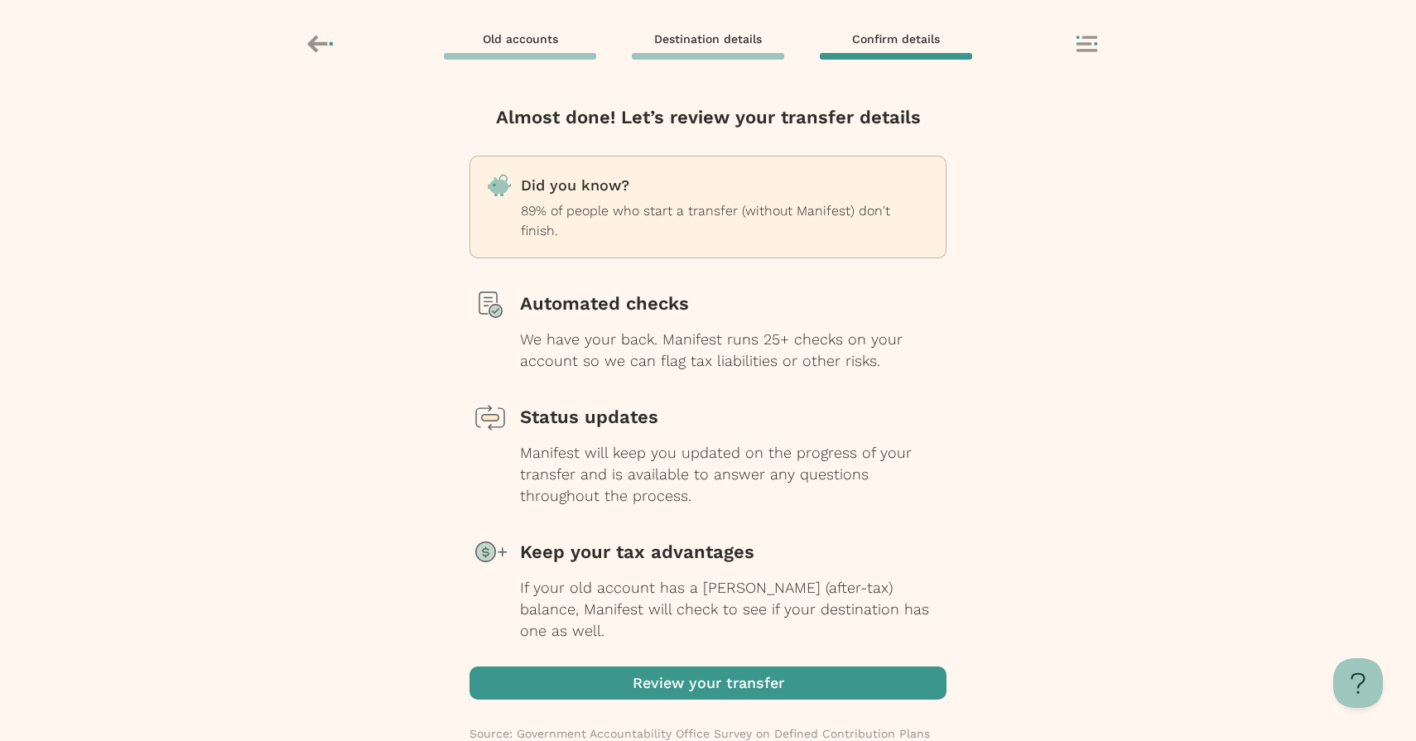
click at [790, 666] on span "button" at bounding box center [707, 682] width 477 height 33
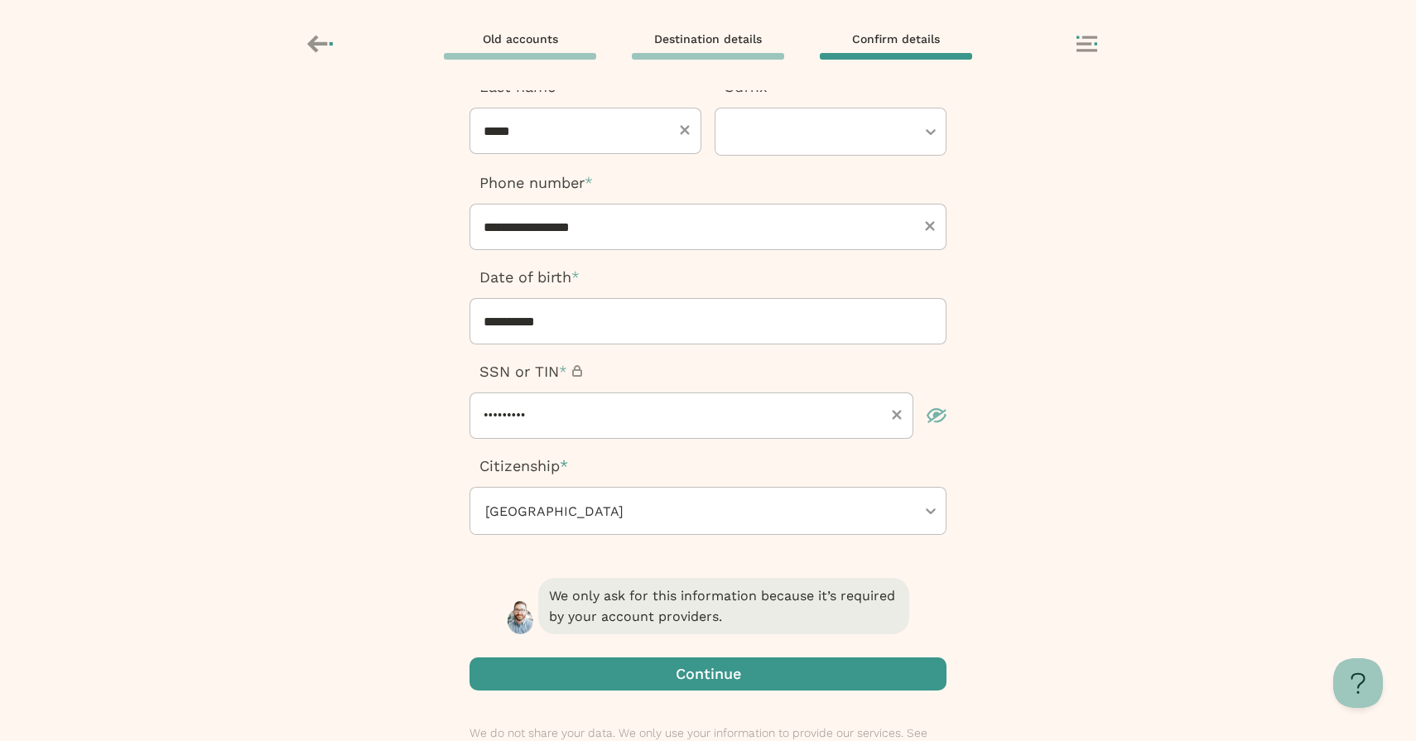
scroll to position [256, 0]
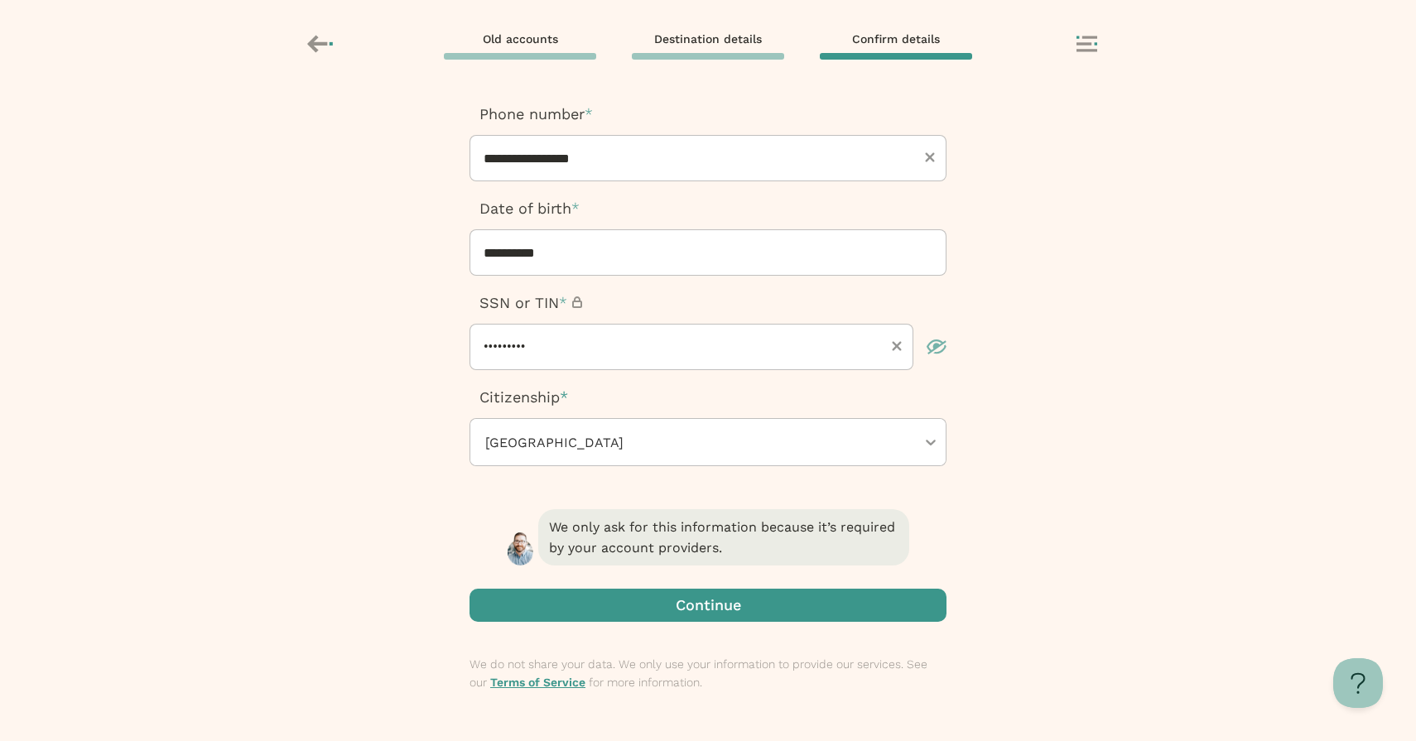
click at [771, 607] on span "button" at bounding box center [707, 605] width 477 height 33
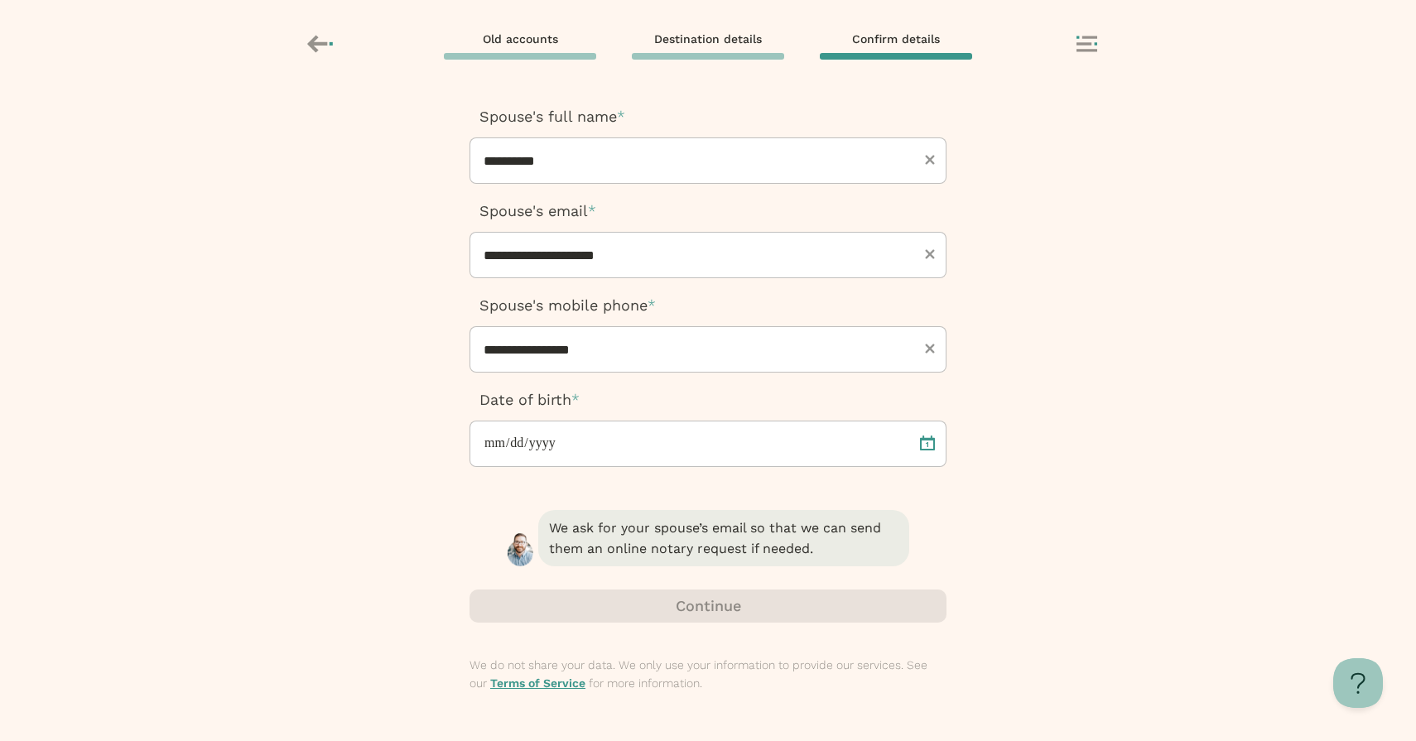
click at [841, 601] on div "We ask for your spouse’s email so that we can send them an online notary reques…" at bounding box center [707, 624] width 477 height 235
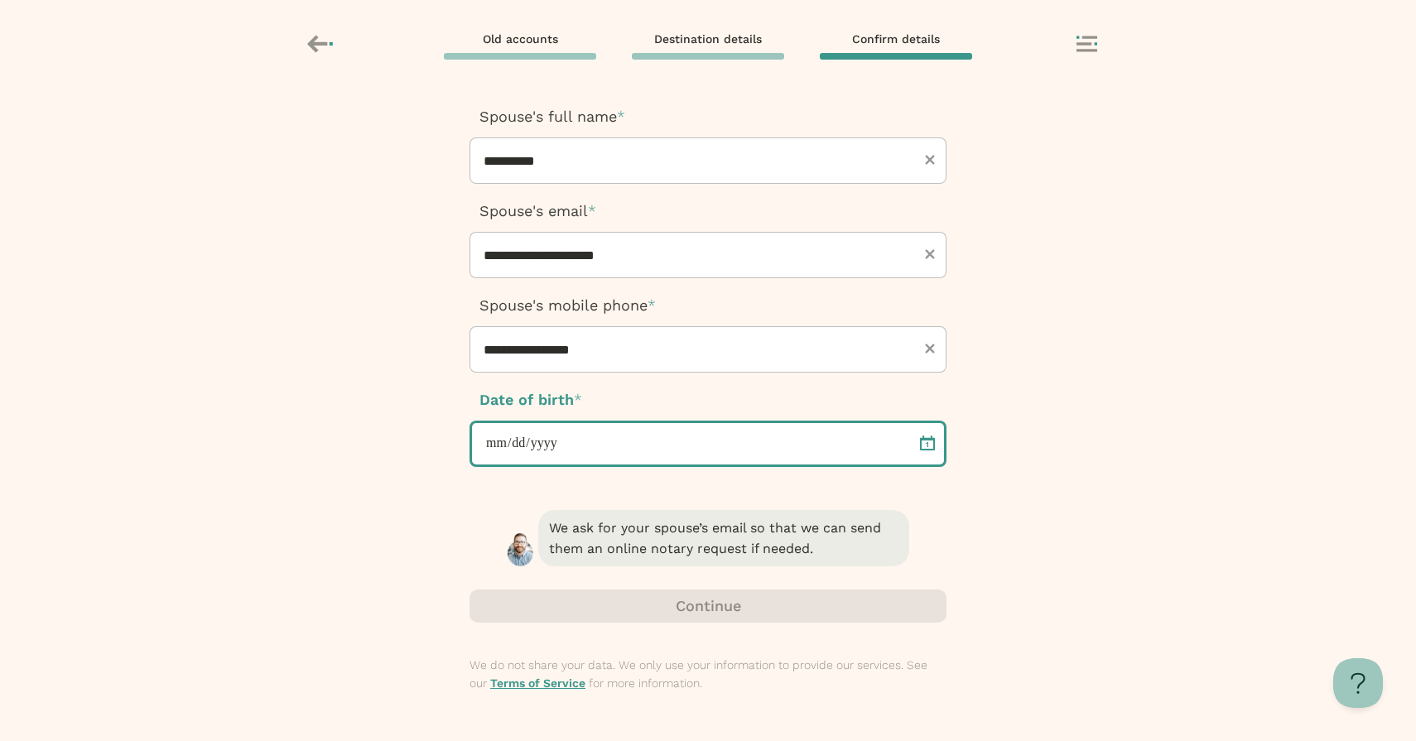
click at [694, 454] on input "date" at bounding box center [707, 444] width 477 height 46
type input "**********"
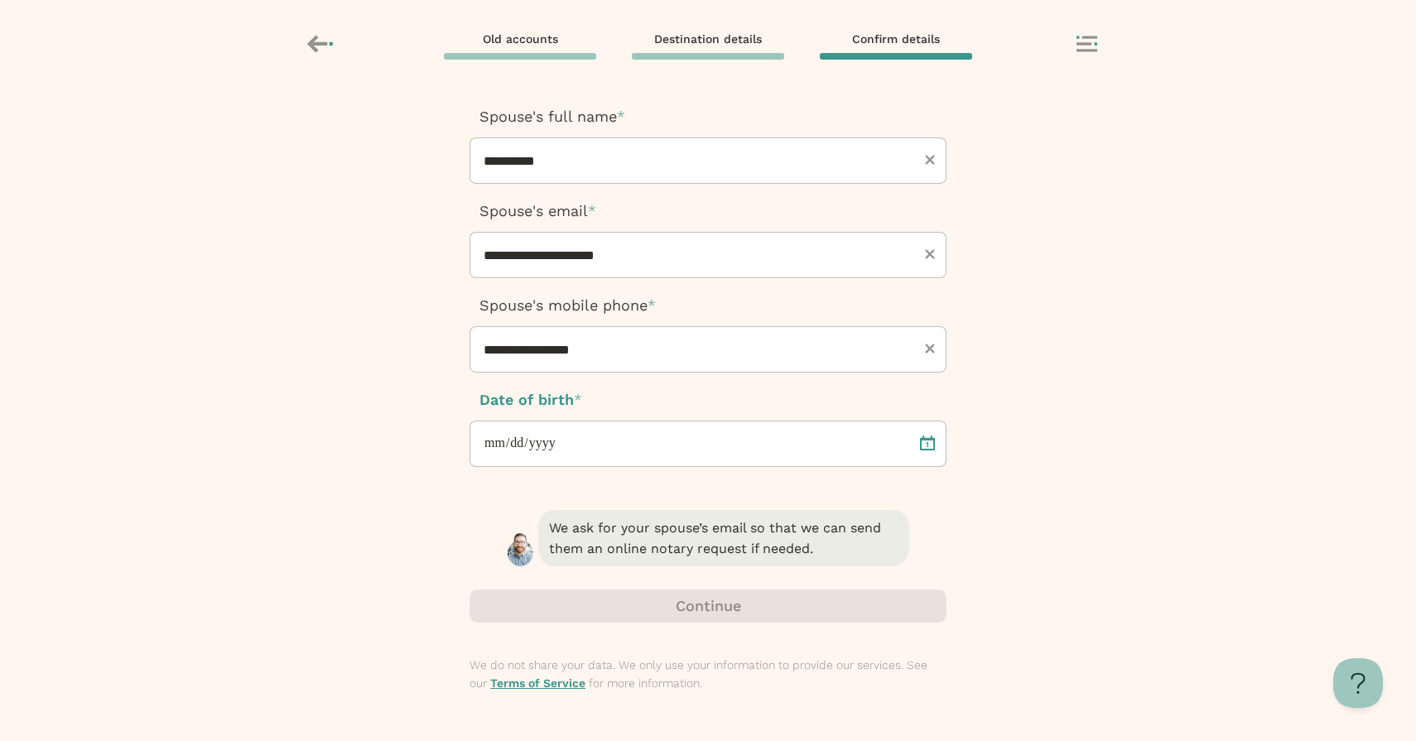
click at [710, 623] on div "We ask for your spouse’s email so that we can send them an online notary reques…" at bounding box center [707, 624] width 477 height 235
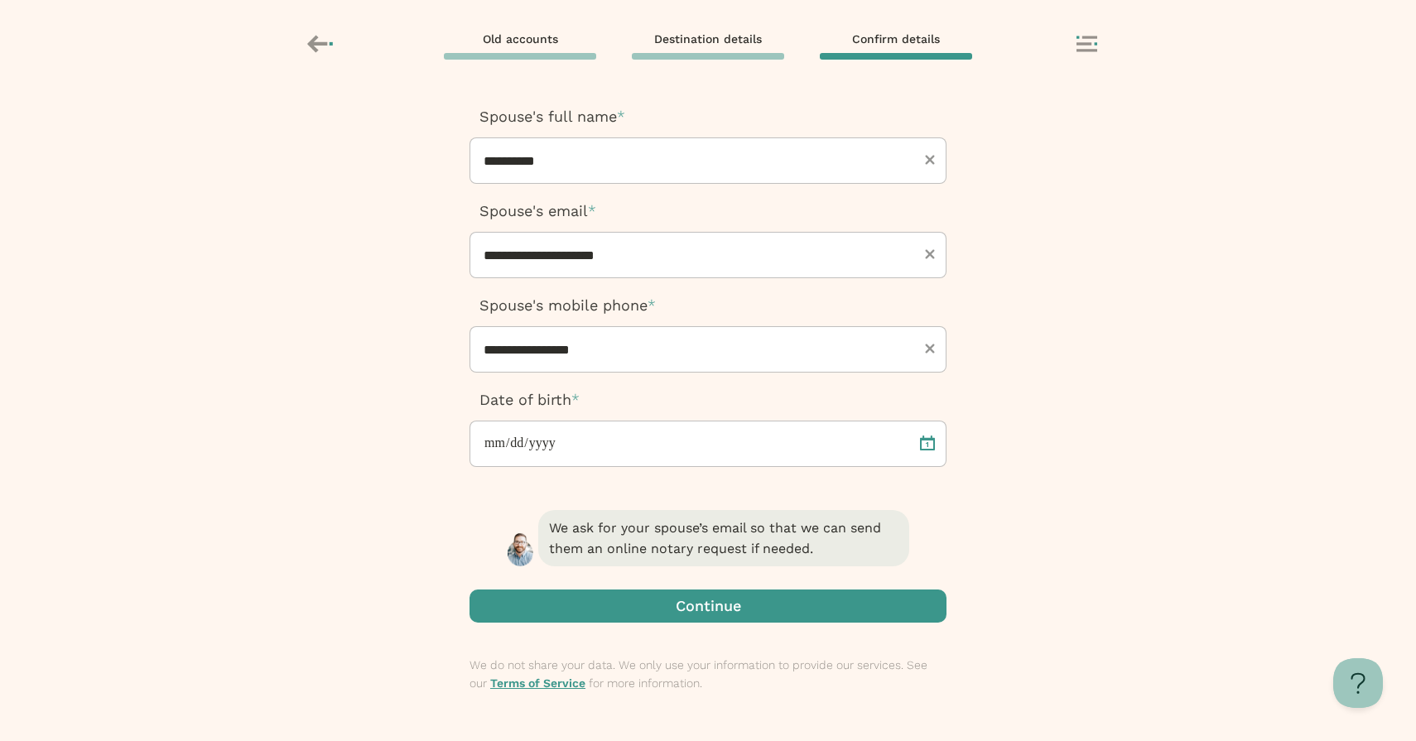
click at [767, 601] on span "button" at bounding box center [707, 605] width 477 height 33
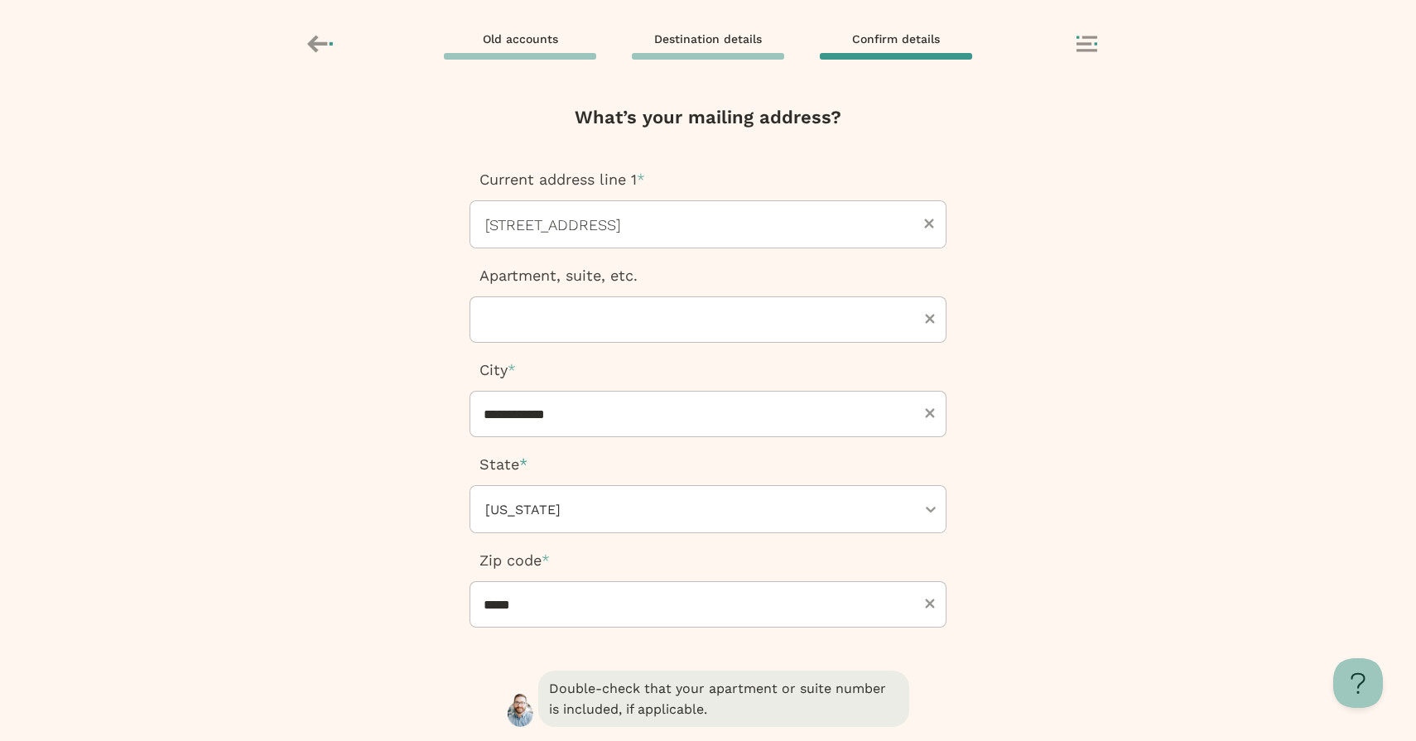
scroll to position [161, 0]
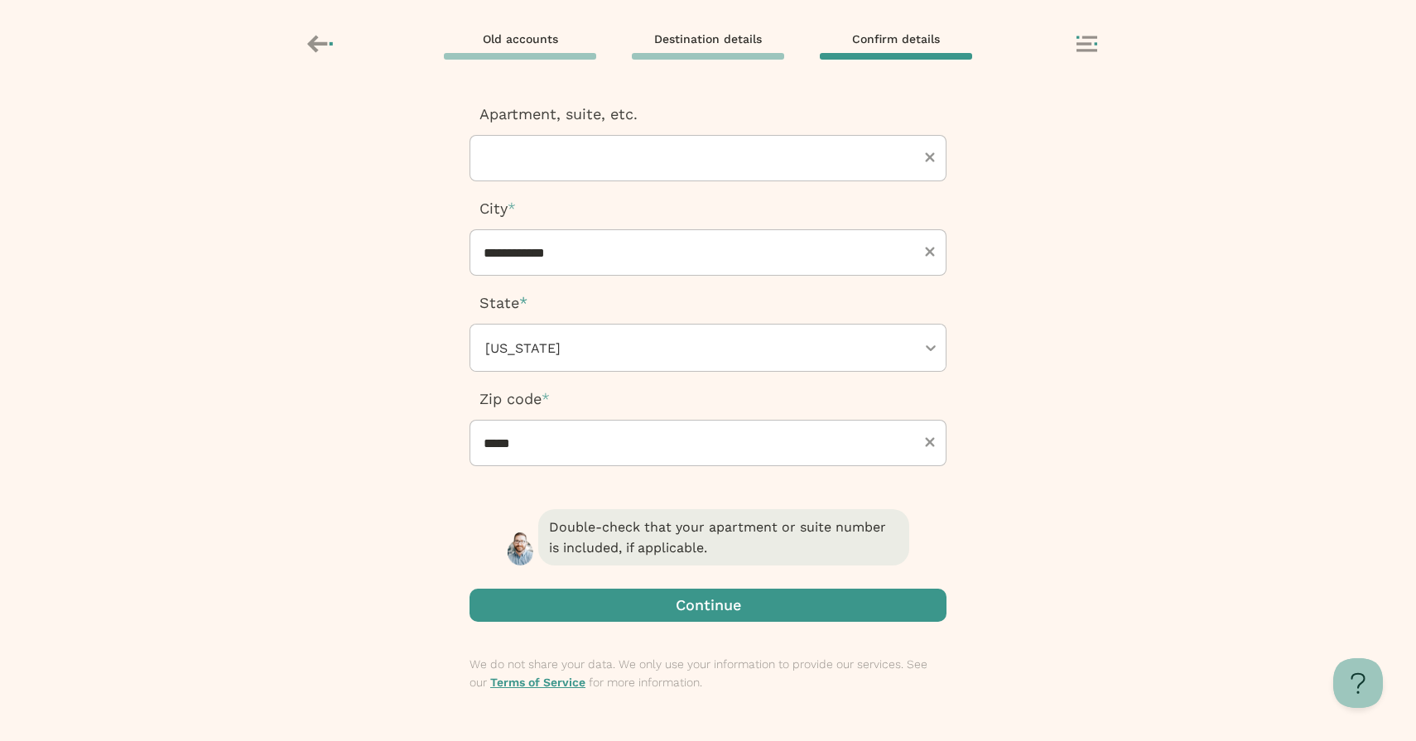
click at [806, 618] on span "button" at bounding box center [707, 605] width 477 height 33
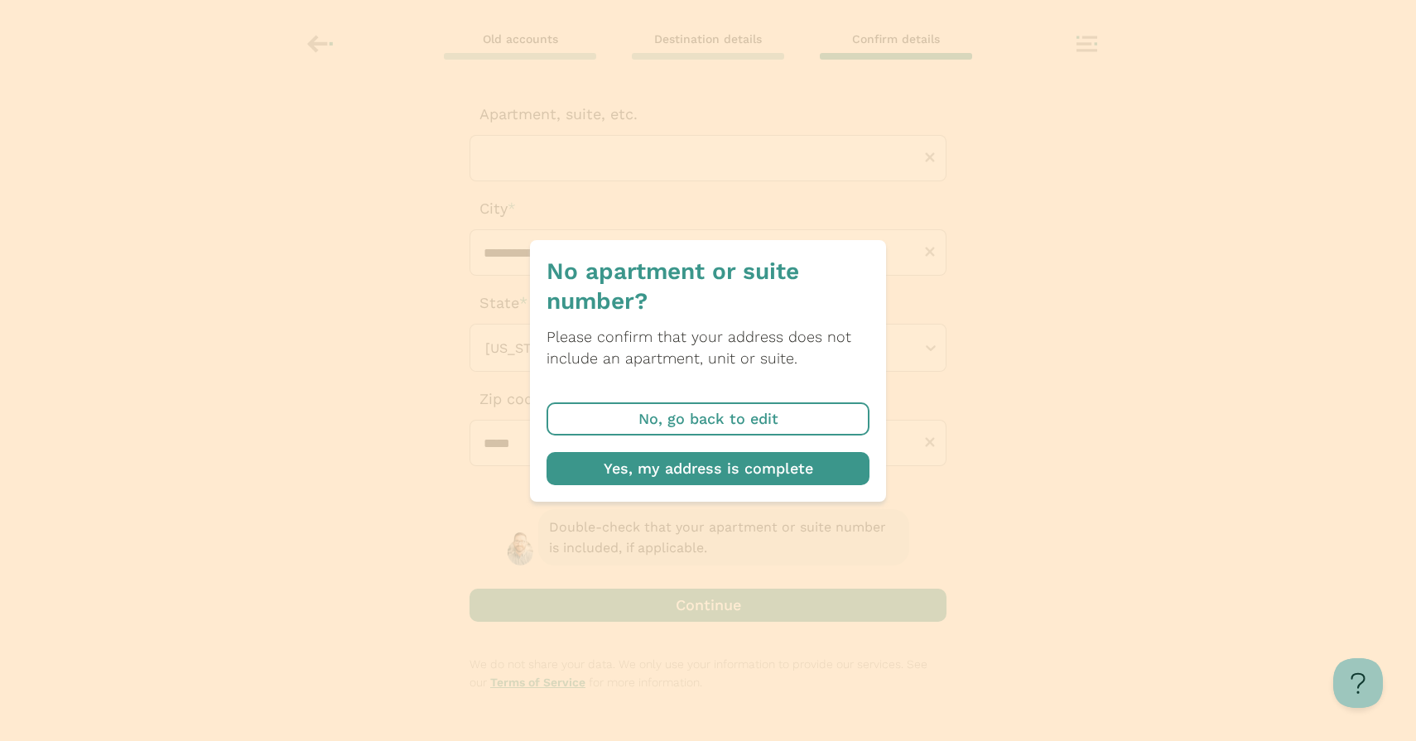
click at [738, 469] on span "button" at bounding box center [707, 468] width 323 height 33
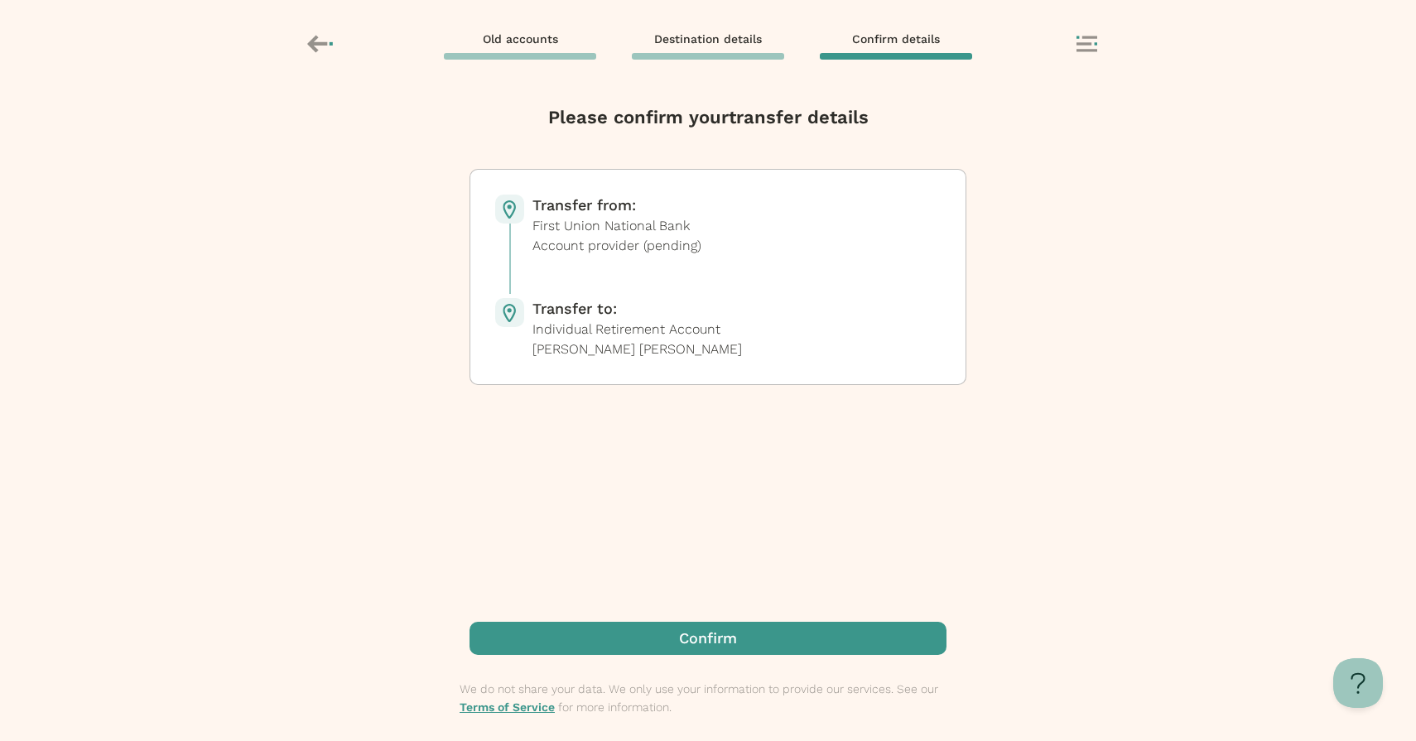
click at [732, 635] on span "button" at bounding box center [707, 638] width 477 height 33
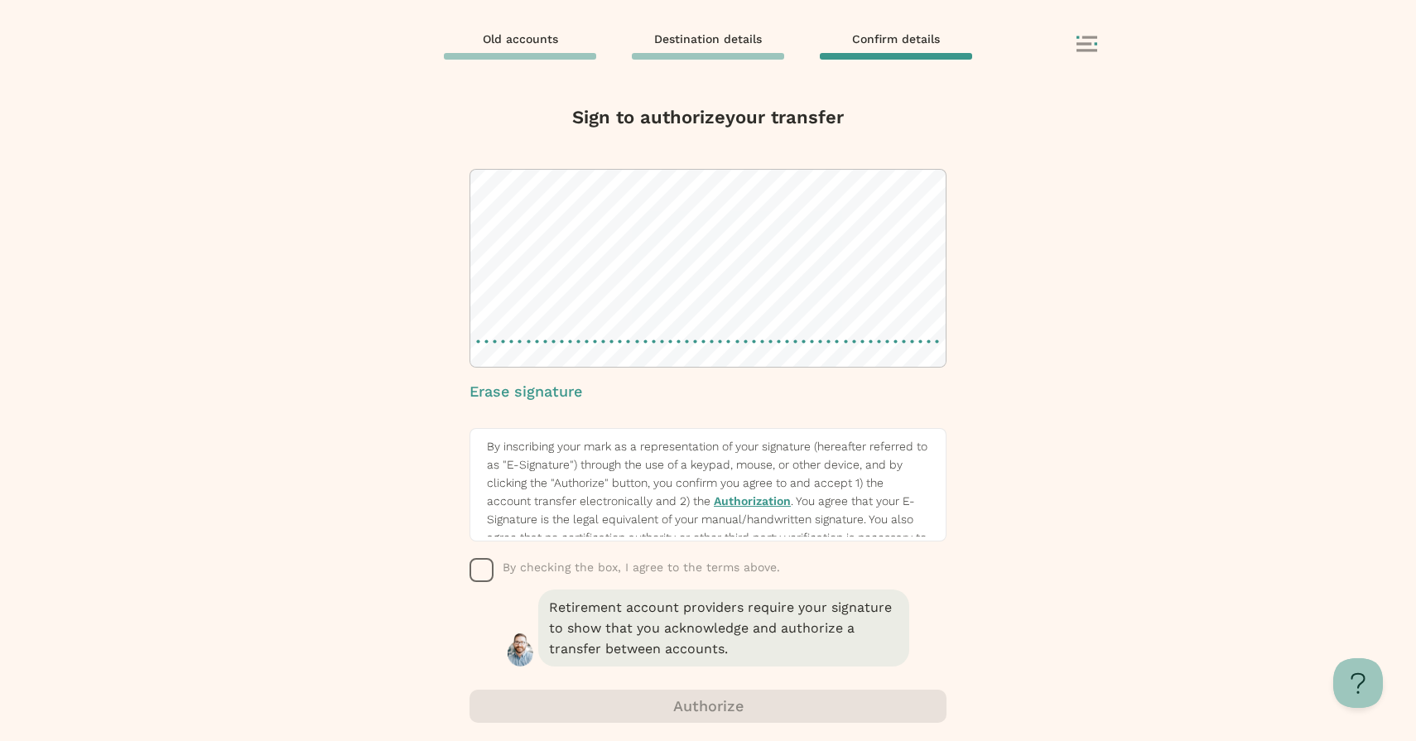
click at [479, 574] on icon "button" at bounding box center [481, 570] width 25 height 25
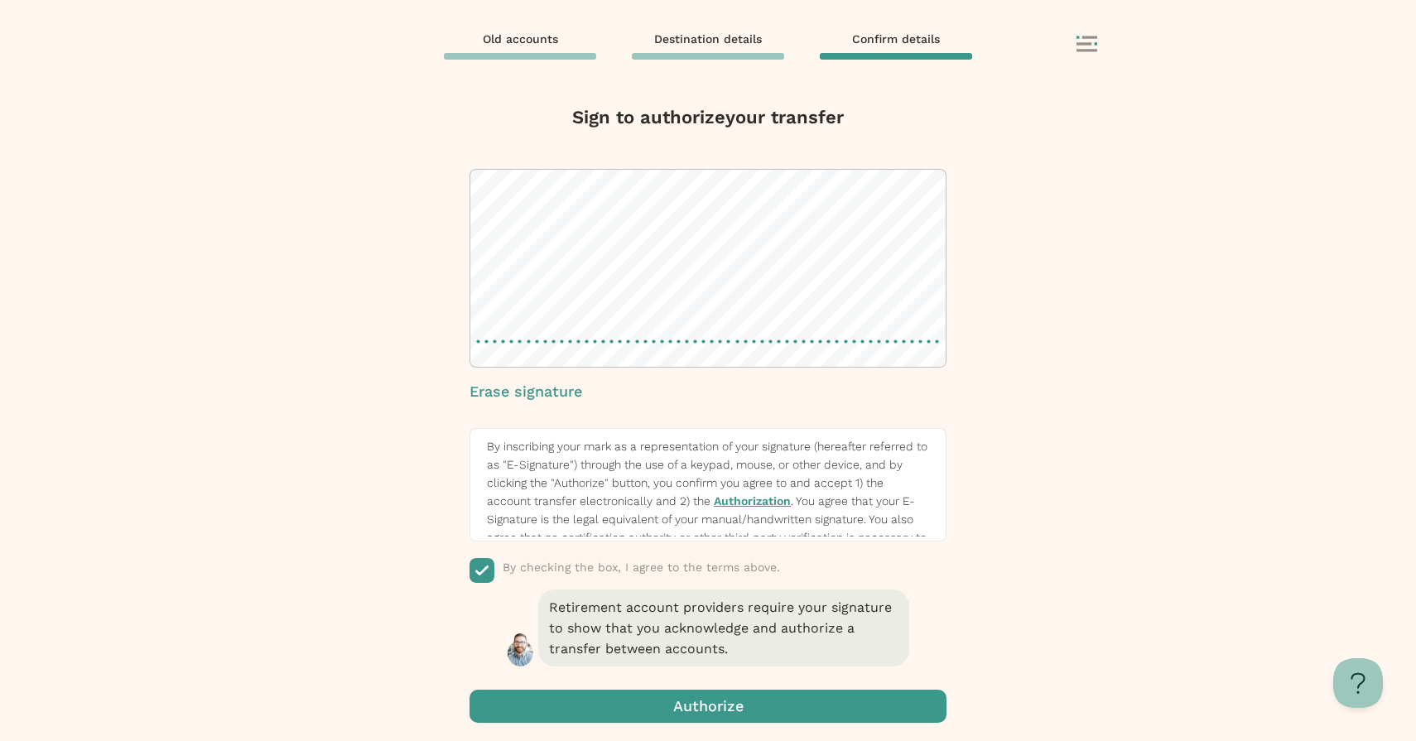
click at [704, 711] on span "button" at bounding box center [707, 706] width 477 height 33
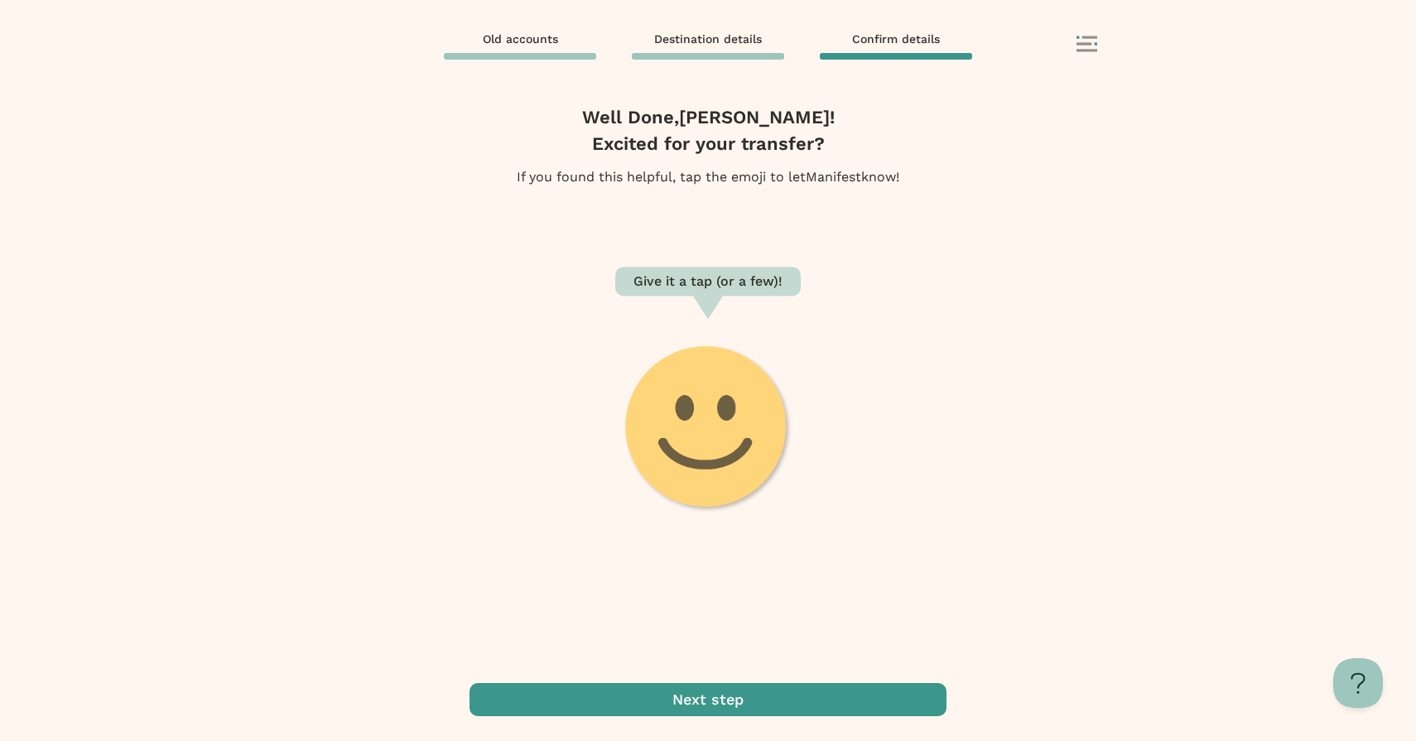
click at [771, 682] on div "+ 0 Give it a tap (or a few)!" at bounding box center [707, 454] width 477 height 458
click at [771, 696] on span "button" at bounding box center [707, 699] width 477 height 33
